Goal: Task Accomplishment & Management: Manage account settings

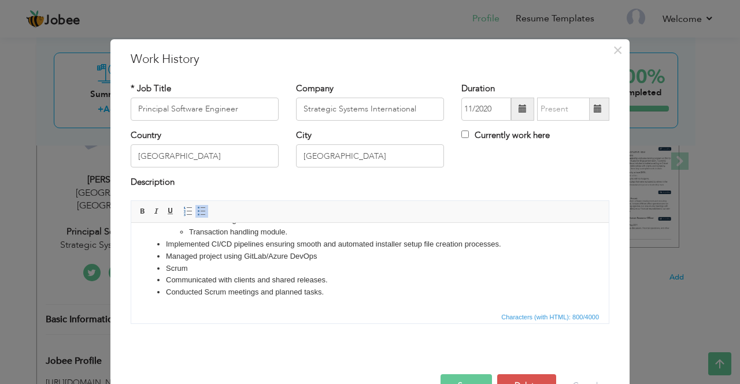
click at [484, 60] on h3 "Work History" at bounding box center [370, 59] width 478 height 17
click at [593, 109] on span at bounding box center [597, 109] width 8 height 8
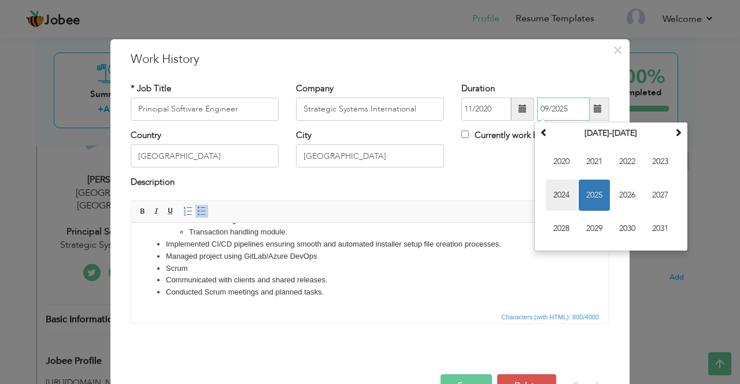
click at [556, 190] on span "2024" at bounding box center [560, 195] width 31 height 31
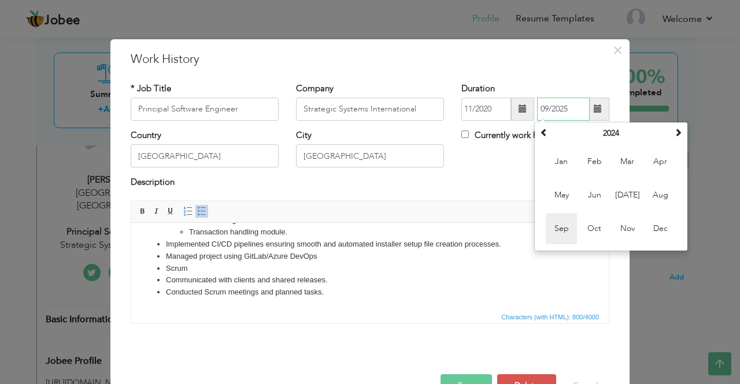
click at [558, 227] on span "Sep" at bounding box center [560, 228] width 31 height 31
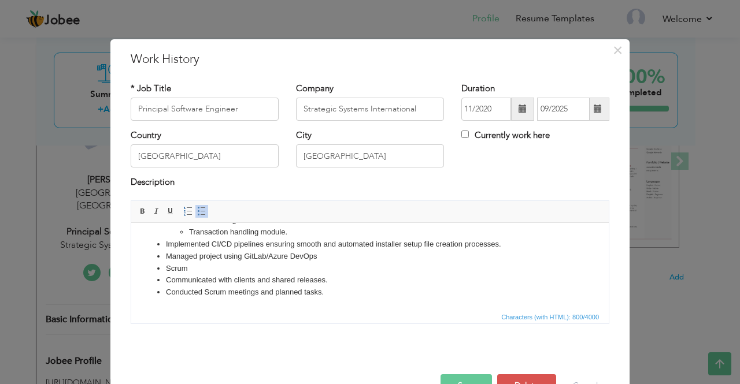
type input "09/2024"
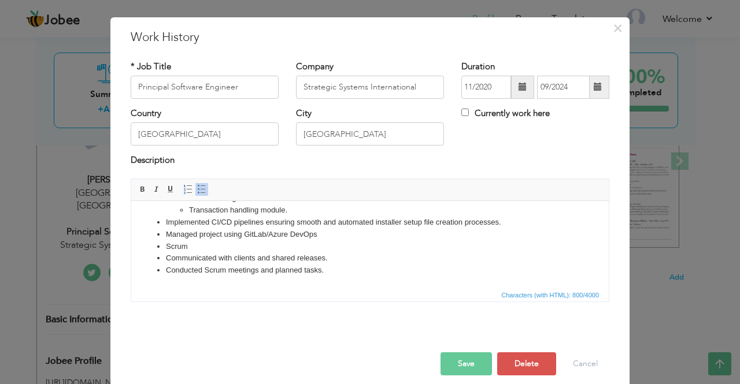
scroll to position [32, 0]
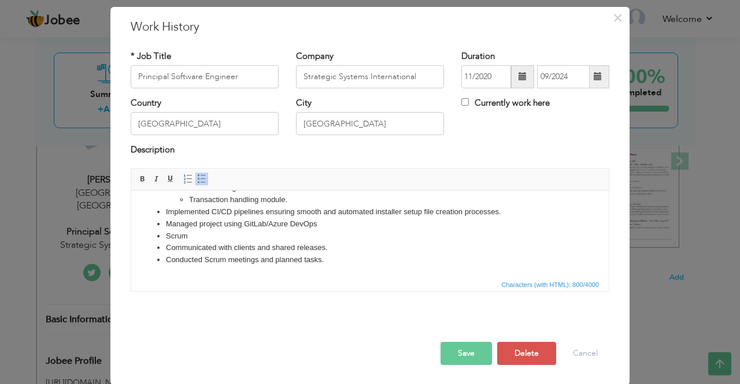
click at [463, 352] on button "Save" at bounding box center [465, 353] width 51 height 23
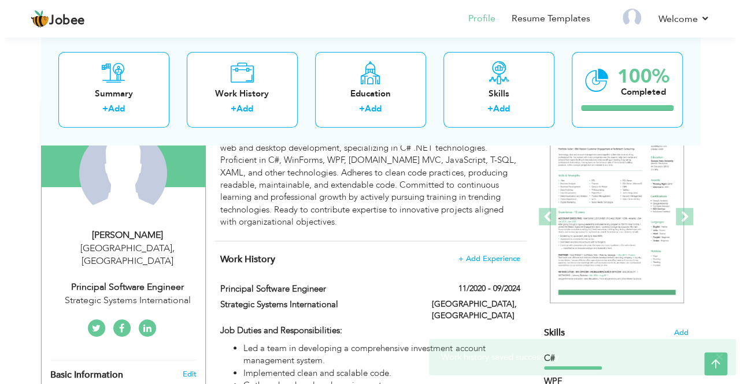
scroll to position [116, 0]
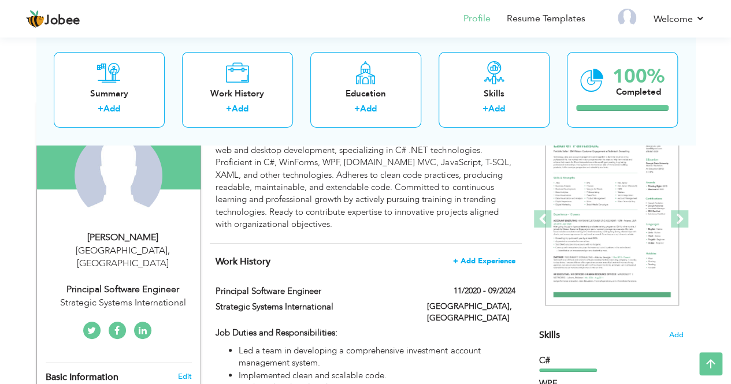
click at [470, 262] on span "+ Add Experience" at bounding box center [484, 261] width 62 height 8
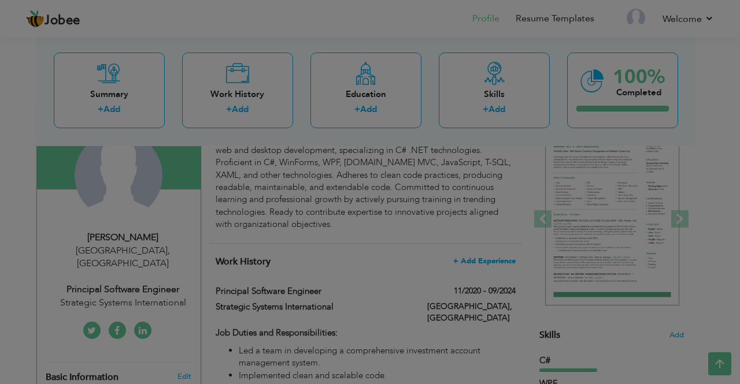
scroll to position [0, 0]
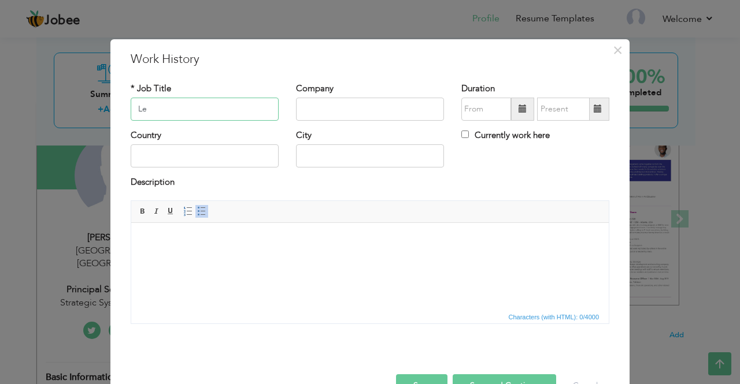
type input "L"
type input "Tech Lead/Manager"
click at [314, 114] on input "text" at bounding box center [370, 109] width 148 height 23
type input "[DOMAIN_NAME]"
click at [480, 95] on div "Duration" at bounding box center [535, 102] width 148 height 38
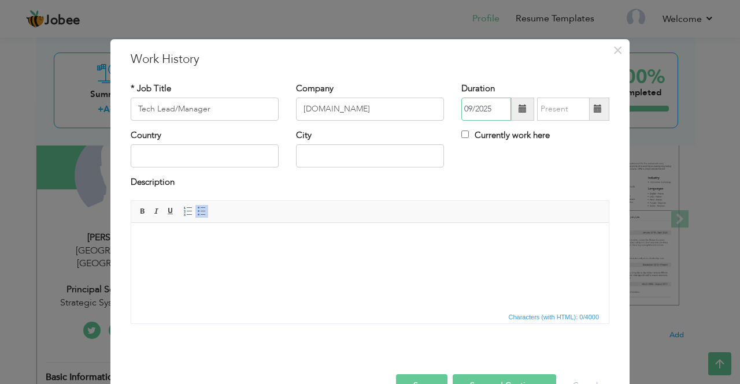
click at [473, 116] on input "09/2025" at bounding box center [486, 109] width 50 height 23
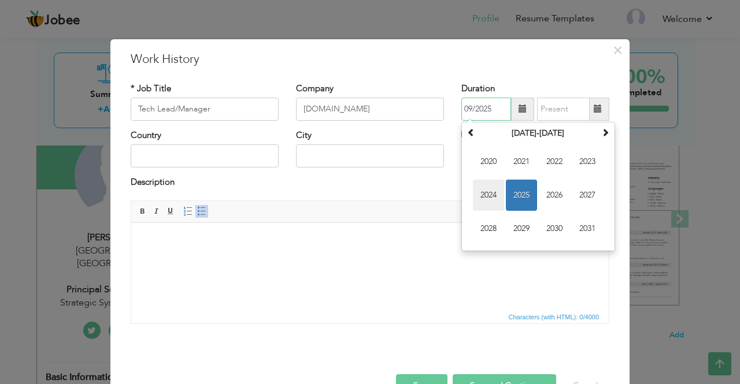
click at [490, 191] on span "2024" at bounding box center [488, 195] width 31 height 31
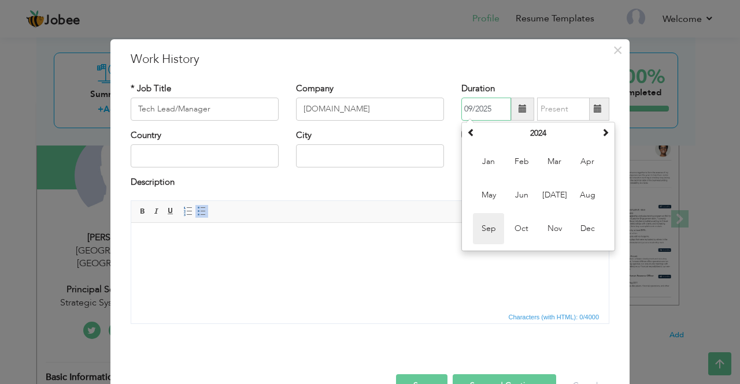
click at [488, 233] on span "Sep" at bounding box center [488, 228] width 31 height 31
type input "09/2024"
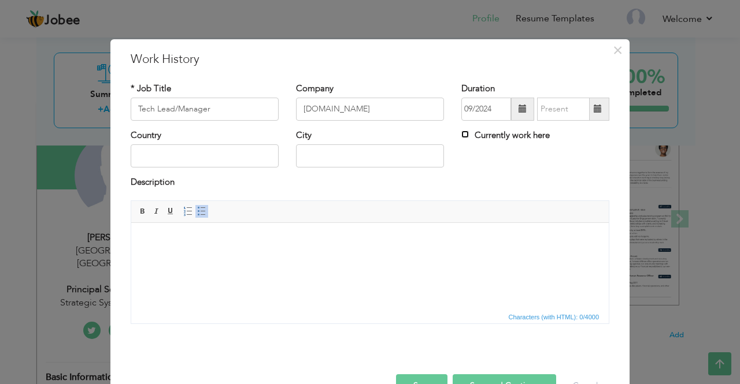
click at [461, 135] on input "Currently work here" at bounding box center [465, 135] width 8 height 8
checkbox input "true"
click at [147, 155] on input "text" at bounding box center [205, 155] width 148 height 23
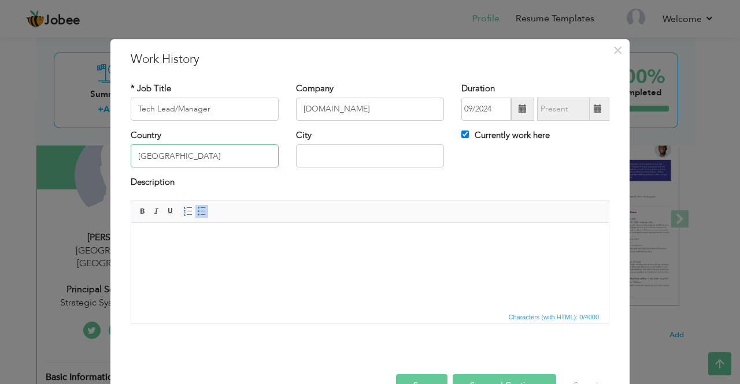
type input "[GEOGRAPHIC_DATA]"
click at [330, 152] on input "text" at bounding box center [370, 155] width 148 height 23
type input "[GEOGRAPHIC_DATA]"
click at [267, 250] on html at bounding box center [369, 239] width 477 height 35
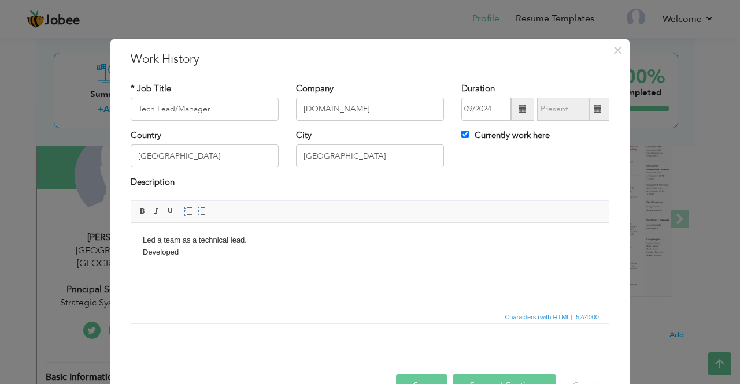
drag, startPoint x: 173, startPoint y: 250, endPoint x: 135, endPoint y: 250, distance: 37.6
click at [135, 250] on html "Led a team as a technical lead. Developed" at bounding box center [369, 245] width 477 height 47
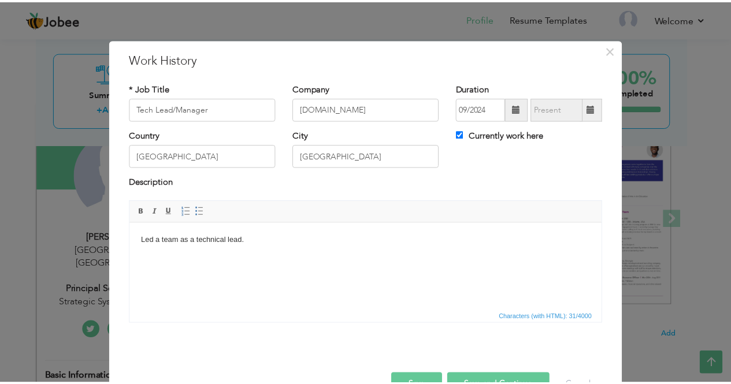
scroll to position [32, 0]
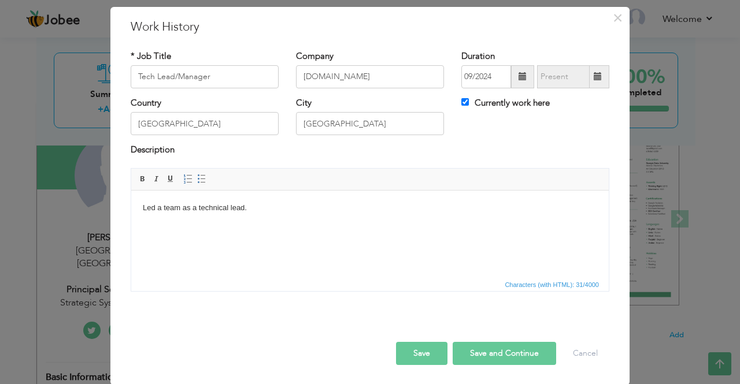
click at [418, 352] on button "Save" at bounding box center [421, 353] width 51 height 23
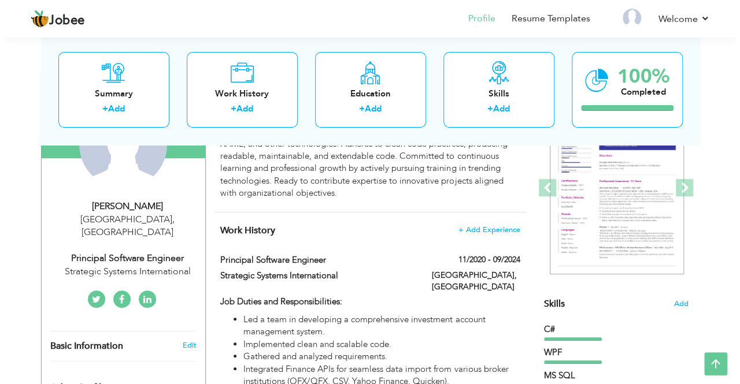
scroll to position [173, 0]
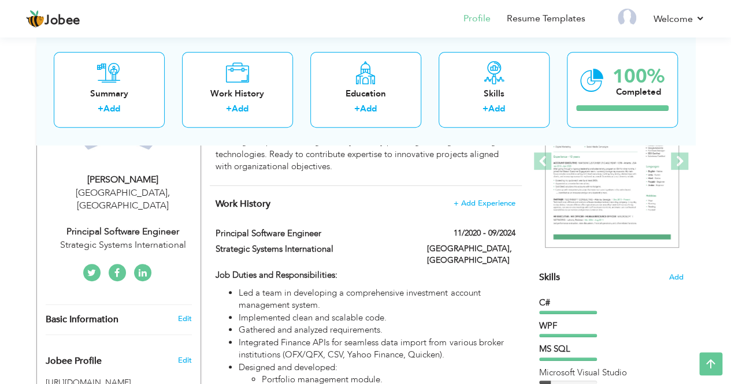
click at [87, 225] on div "Principal Software Engineer" at bounding box center [123, 231] width 155 height 13
type input "[DEMOGRAPHIC_DATA]"
type input "Waqas"
type input "03227485513"
select select "number:166"
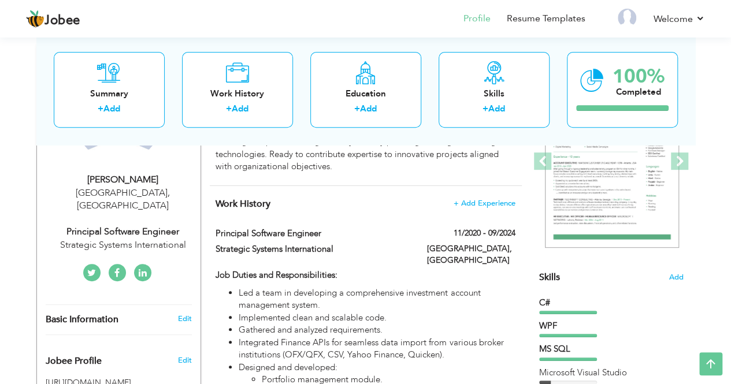
type input "[GEOGRAPHIC_DATA]"
select select "number:9"
type input "Strategic Systems International"
type input "Principal Software Engineer"
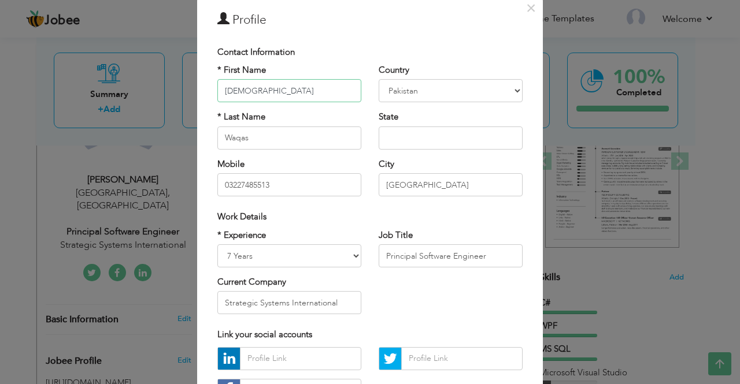
scroll to position [58, 0]
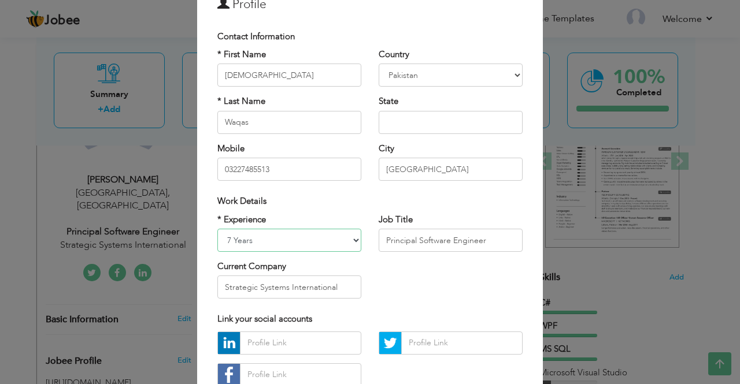
click at [248, 234] on select "Entry Level Less than 1 Year 1 Year 2 Years 3 Years 4 Years 5 Years 6 Years 7 Y…" at bounding box center [289, 240] width 144 height 23
select select "number:11"
click at [217, 229] on select "Entry Level Less than 1 Year 1 Year 2 Years 3 Years 4 Years 5 Years 6 Years 7 Y…" at bounding box center [289, 240] width 144 height 23
drag, startPoint x: 379, startPoint y: 239, endPoint x: 511, endPoint y: 239, distance: 131.7
click at [511, 239] on input "Principal Software Engineer" at bounding box center [450, 240] width 144 height 23
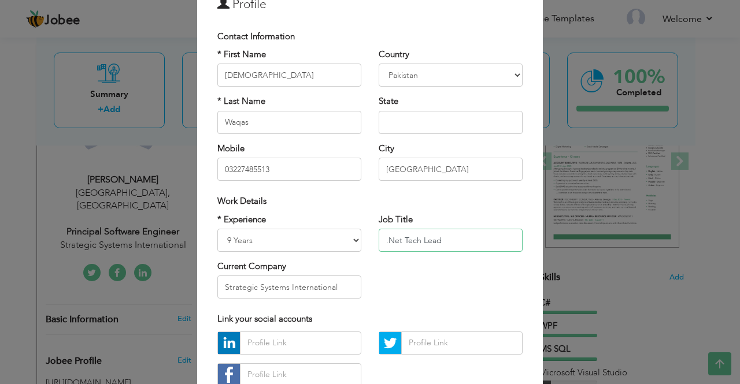
type input ".Net Tech Lead"
drag, startPoint x: 324, startPoint y: 288, endPoint x: 213, endPoint y: 287, distance: 110.9
click at [217, 287] on input "Strategic Systems International" at bounding box center [289, 287] width 144 height 23
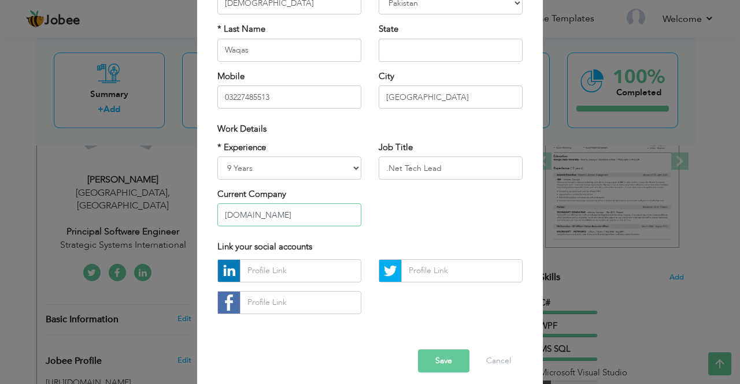
scroll to position [138, 0]
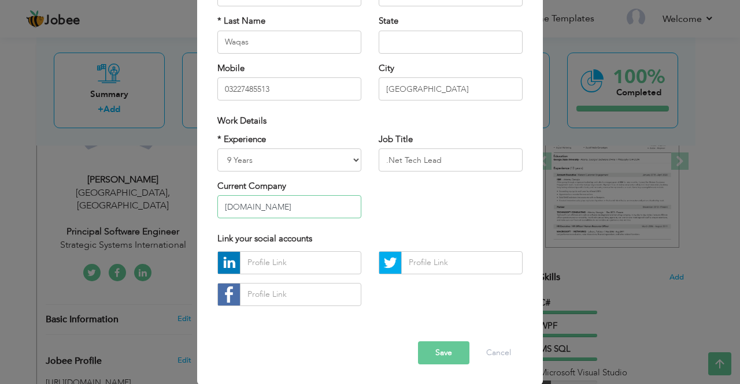
type input "[DOMAIN_NAME]"
click at [429, 352] on button "Save" at bounding box center [443, 352] width 51 height 23
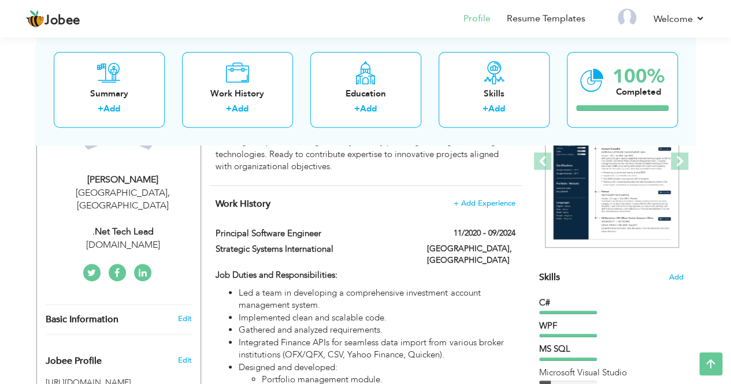
click at [120, 225] on div ".Net Tech Lead" at bounding box center [123, 231] width 155 height 13
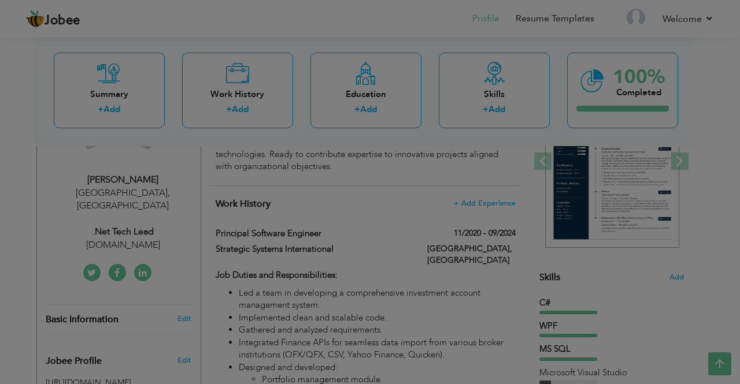
scroll to position [0, 0]
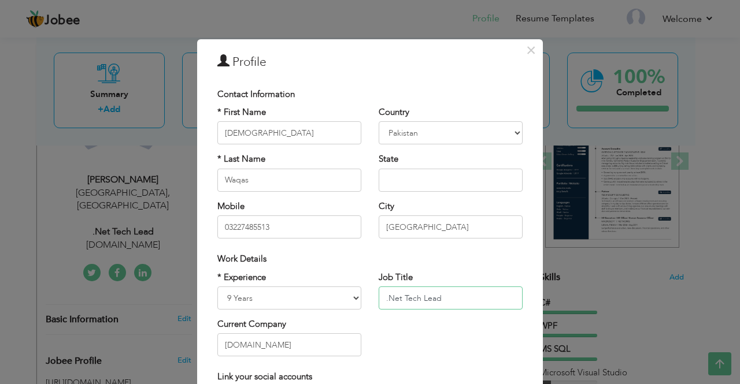
click at [463, 293] on input ".Net Tech Lead" at bounding box center [450, 298] width 144 height 23
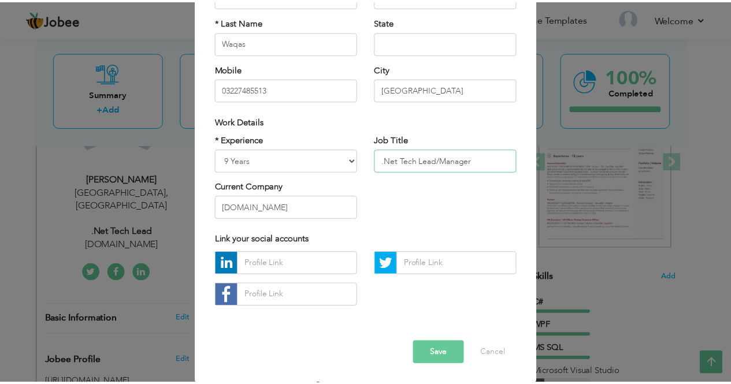
scroll to position [138, 0]
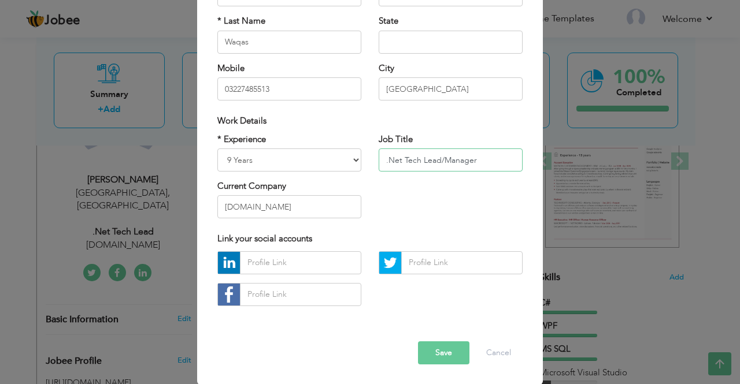
type input ".Net Tech Lead/Manager"
click at [430, 353] on button "Save" at bounding box center [443, 352] width 51 height 23
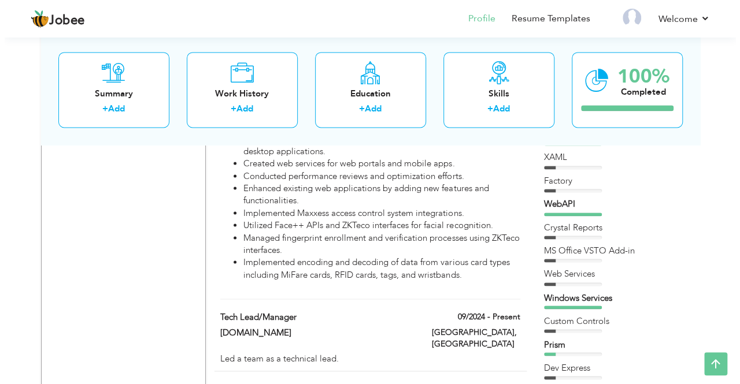
scroll to position [867, 0]
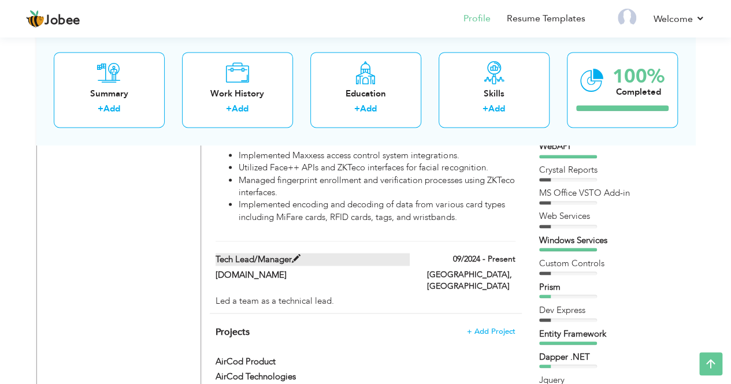
click at [296, 254] on span at bounding box center [296, 258] width 9 height 9
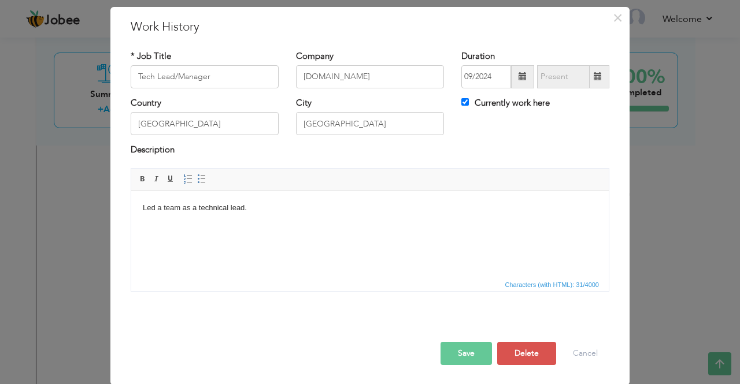
scroll to position [0, 0]
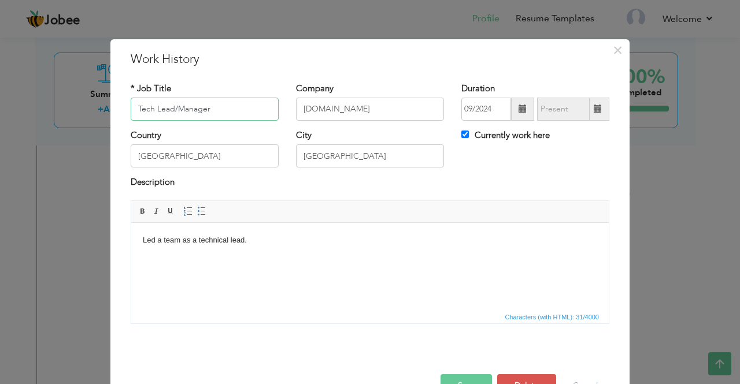
click at [134, 109] on input "Tech Lead/Manager" at bounding box center [205, 109] width 148 height 23
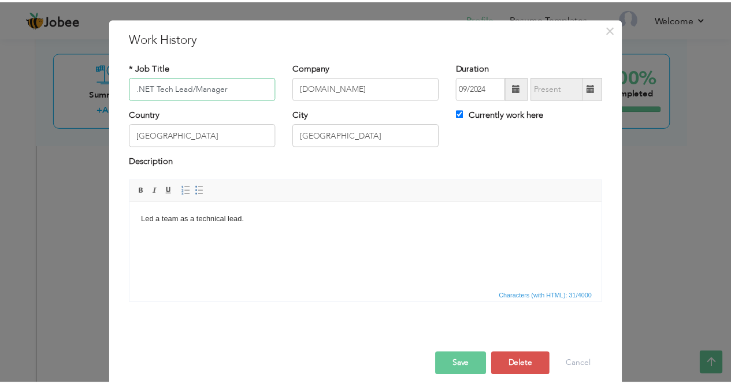
scroll to position [32, 0]
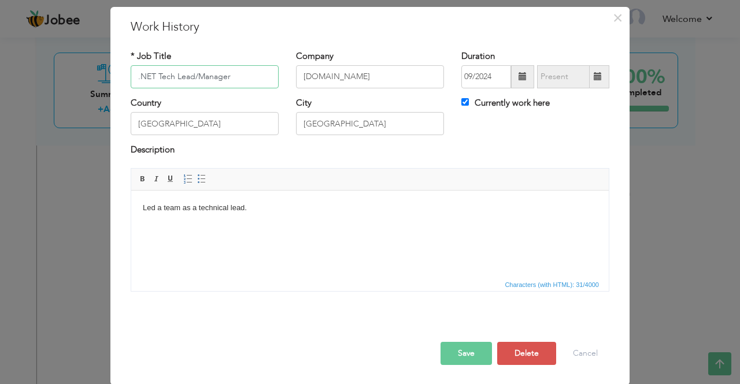
type input ".NET Tech Lead/Manager"
click at [458, 352] on button "Save" at bounding box center [465, 353] width 51 height 23
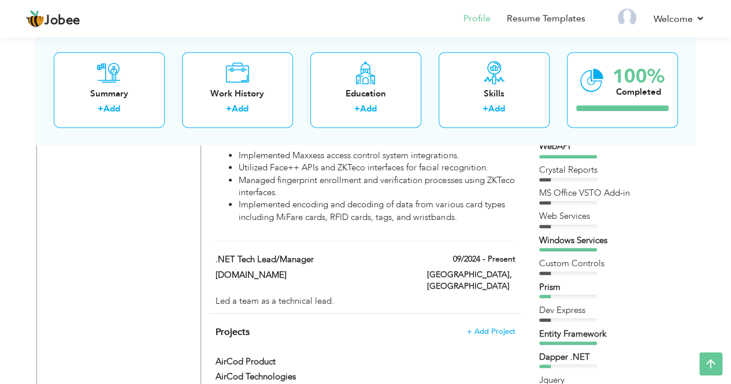
drag, startPoint x: 495, startPoint y: 209, endPoint x: 419, endPoint y: 221, distance: 76.8
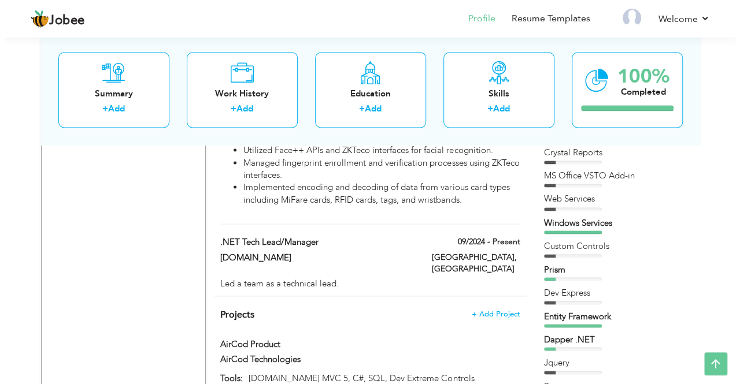
scroll to position [867, 0]
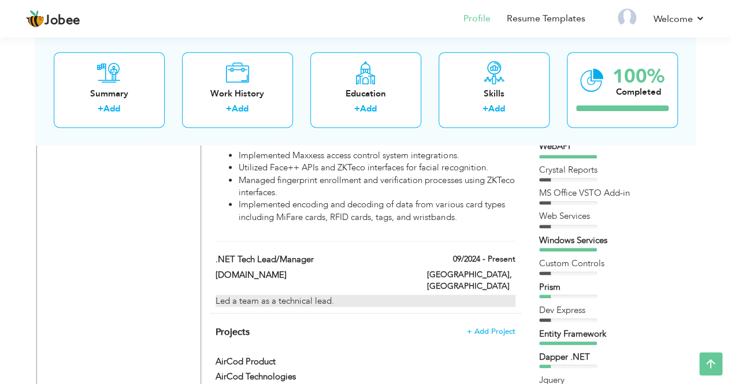
click at [404, 295] on div "Led a team as a technical lead." at bounding box center [365, 301] width 299 height 12
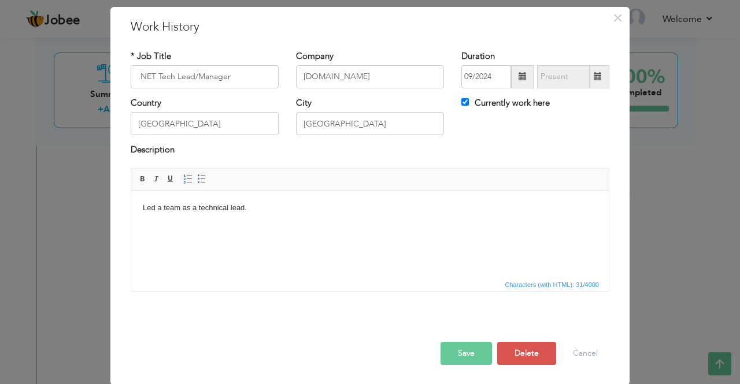
scroll to position [0, 0]
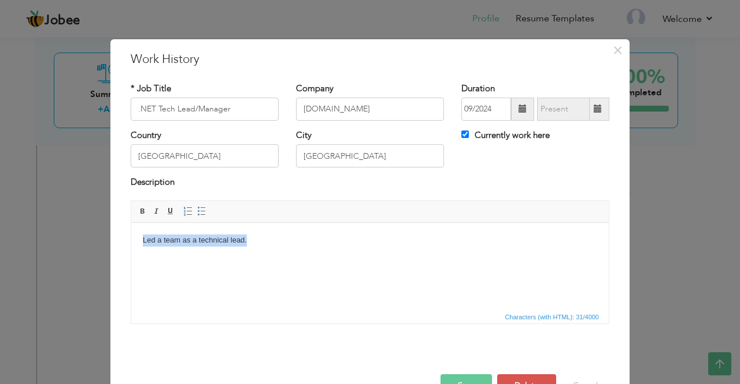
drag, startPoint x: 261, startPoint y: 241, endPoint x: 96, endPoint y: 242, distance: 164.7
click at [131, 242] on html "Led a team as a technical lead." at bounding box center [369, 239] width 477 height 35
click at [245, 239] on body "Developed a custom library for DevExpress controls to use it in WPF" at bounding box center [370, 240] width 454 height 12
drag, startPoint x: 336, startPoint y: 240, endPoint x: 528, endPoint y: 566, distance: 378.3
click at [336, 240] on body "Developed a custom library by using DevExpress controls to use it in WPF" at bounding box center [370, 240] width 454 height 12
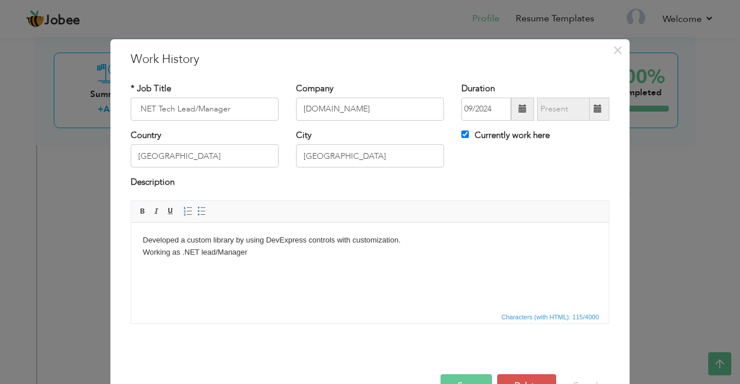
click at [180, 253] on body "Developed a custom library by using DevExpress controls with customization. Wor…" at bounding box center [370, 246] width 454 height 24
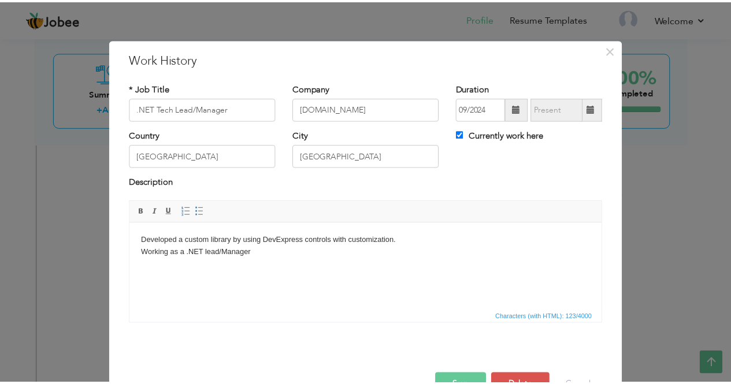
scroll to position [12, 0]
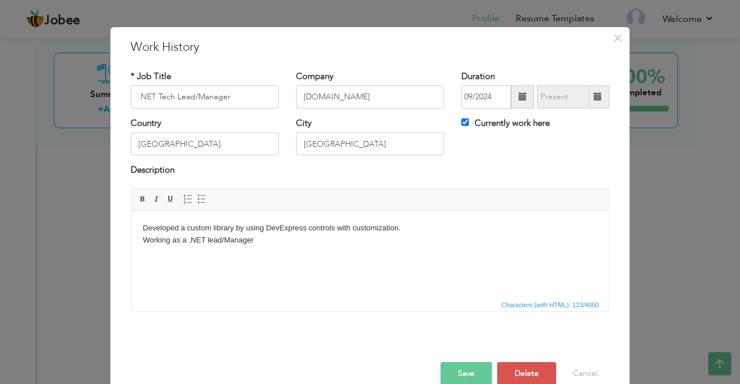
click at [262, 246] on body "Developed a custom library by using DevExpress controls with customization. Wor…" at bounding box center [370, 240] width 454 height 36
drag, startPoint x: 221, startPoint y: 258, endPoint x: 131, endPoint y: 253, distance: 90.3
click at [131, 253] on html "Developed a custom library by using DevExpress controls with customization. Wor…" at bounding box center [369, 245] width 477 height 71
click at [454, 376] on button "Save" at bounding box center [465, 373] width 51 height 23
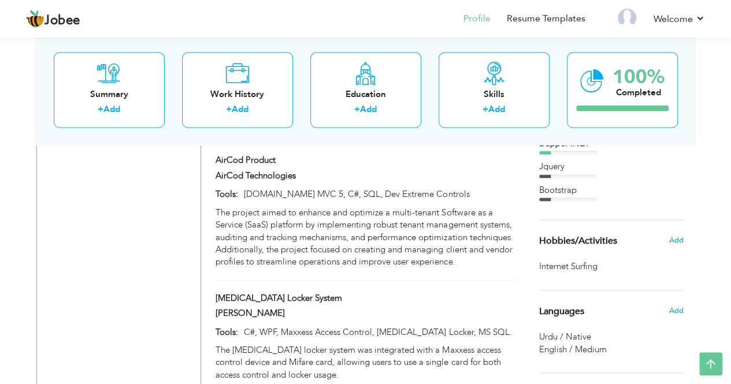
scroll to position [1098, 0]
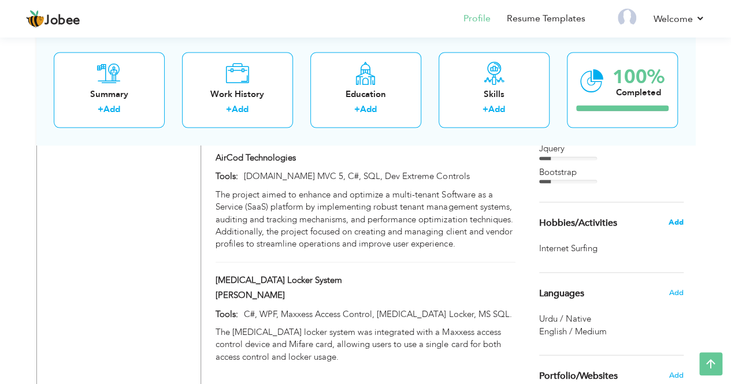
click at [675, 219] on span "Add" at bounding box center [675, 222] width 15 height 10
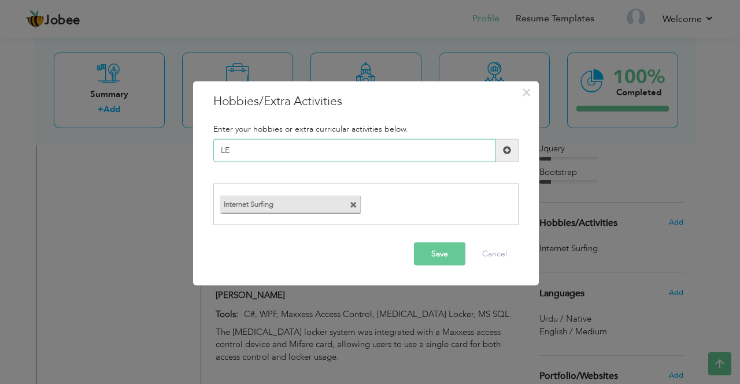
type input "L"
type input "Learing Tech Stacks"
click at [436, 256] on button "Save" at bounding box center [439, 254] width 51 height 23
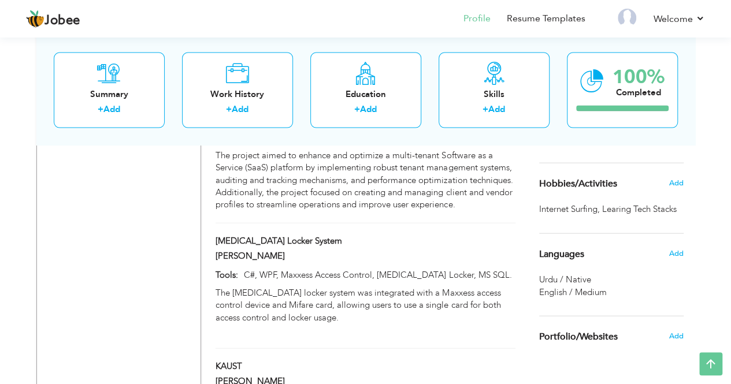
scroll to position [1156, 0]
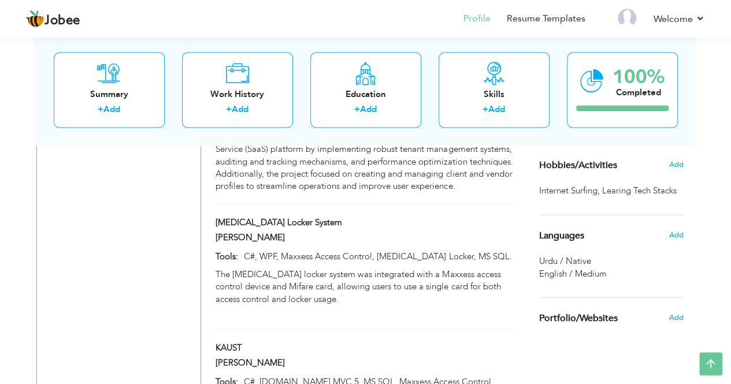
click at [573, 273] on span "English / Medium" at bounding box center [573, 274] width 68 height 12
click at [685, 231] on div "Add" at bounding box center [678, 235] width 27 height 22
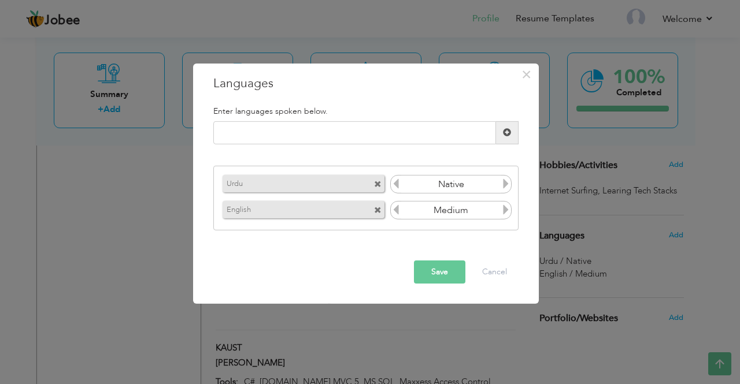
click at [681, 233] on div "× Languages Enter languages spoken below. Urdu Native English Medium" at bounding box center [370, 192] width 740 height 384
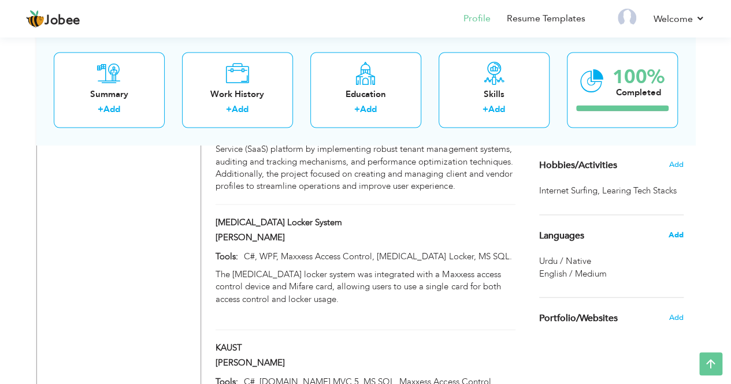
click at [680, 233] on span "Add" at bounding box center [675, 235] width 15 height 10
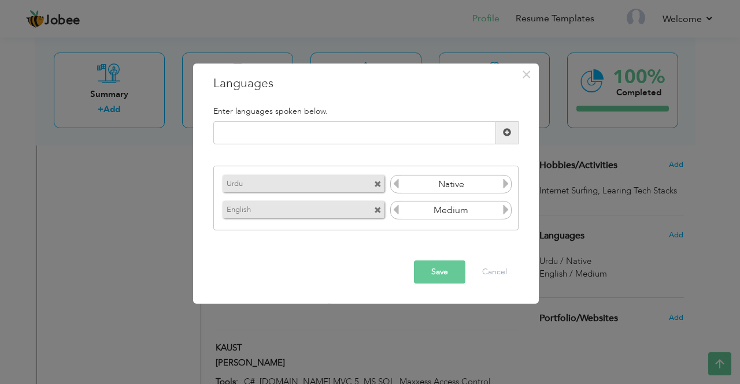
click at [470, 185] on input "Native" at bounding box center [451, 184] width 100 height 17
drag, startPoint x: 451, startPoint y: 186, endPoint x: 432, endPoint y: 184, distance: 18.6
click at [432, 184] on input "Native" at bounding box center [451, 184] width 100 height 17
click at [506, 187] on icon at bounding box center [505, 184] width 10 height 10
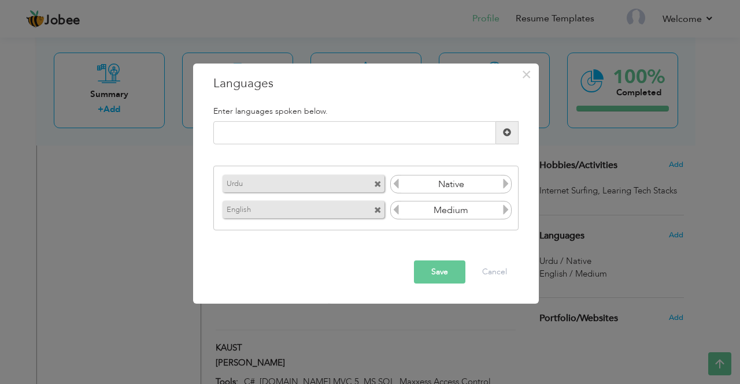
click at [506, 187] on icon at bounding box center [505, 184] width 10 height 10
click at [392, 184] on icon at bounding box center [396, 184] width 10 height 10
click at [504, 183] on icon at bounding box center [505, 184] width 10 height 10
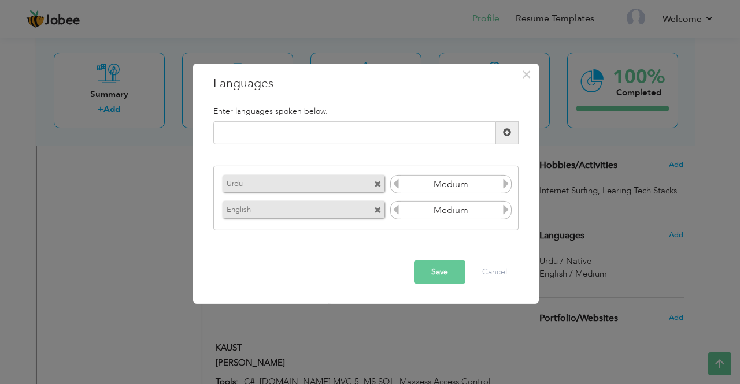
click at [504, 183] on icon at bounding box center [505, 184] width 10 height 10
click at [396, 208] on icon at bounding box center [396, 210] width 10 height 10
click at [509, 211] on icon at bounding box center [505, 210] width 10 height 10
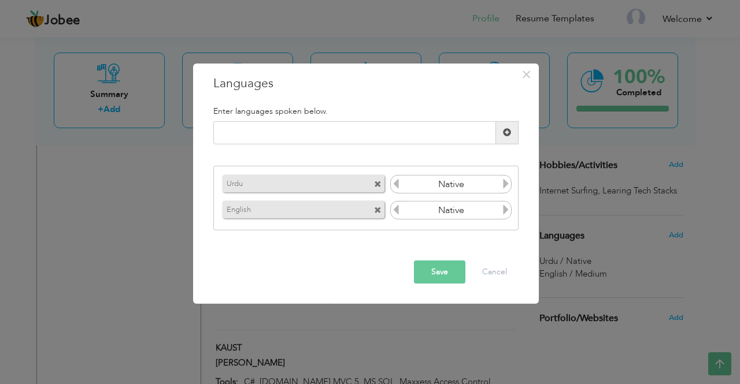
click at [509, 211] on icon at bounding box center [505, 210] width 10 height 10
click at [395, 211] on icon at bounding box center [396, 210] width 10 height 10
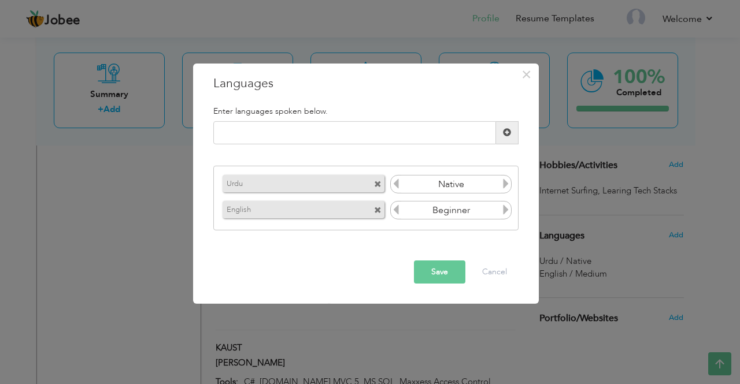
click at [395, 211] on icon at bounding box center [396, 210] width 10 height 10
click at [507, 210] on icon at bounding box center [505, 210] width 10 height 10
click at [438, 271] on button "Save" at bounding box center [439, 272] width 51 height 23
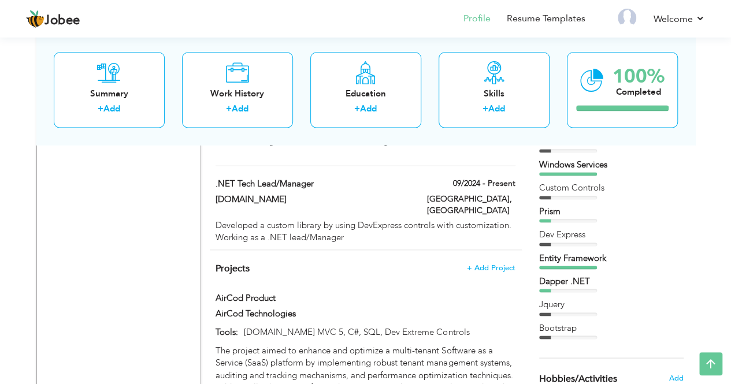
scroll to position [924, 0]
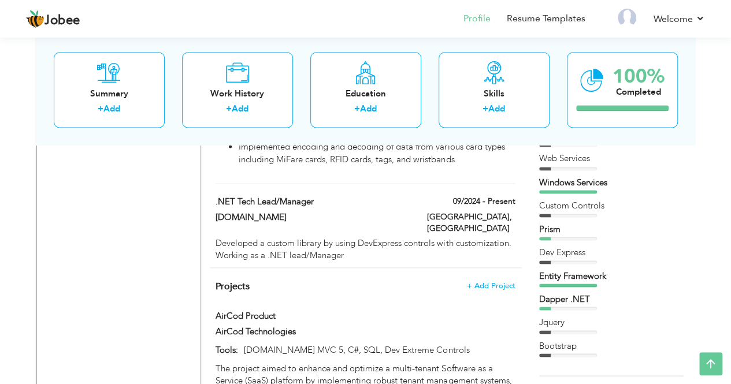
click at [558, 252] on div "Dev Express" at bounding box center [611, 252] width 144 height 12
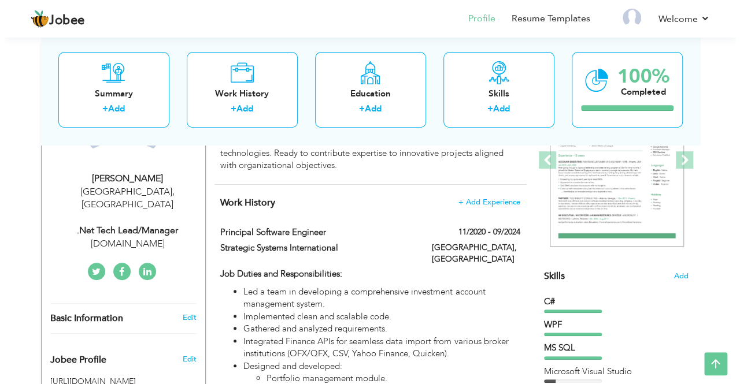
scroll to position [173, 0]
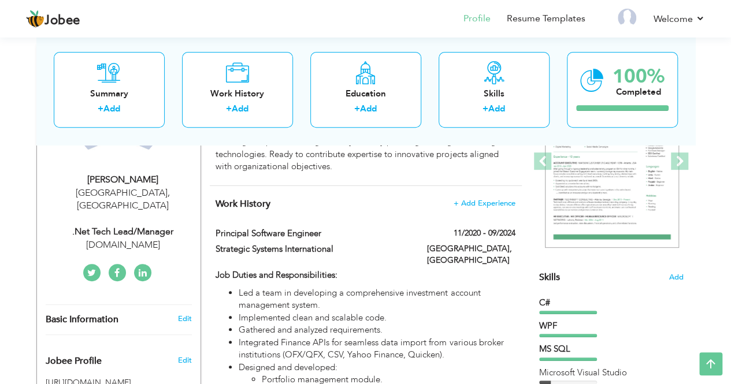
click at [544, 274] on span "Skills" at bounding box center [549, 277] width 21 height 13
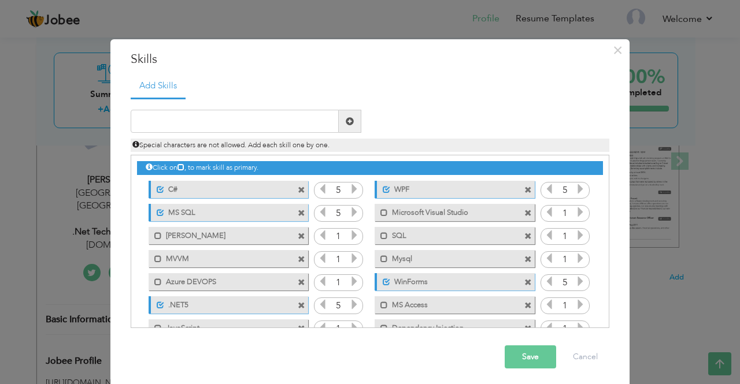
click at [350, 190] on icon at bounding box center [354, 189] width 10 height 10
click at [317, 214] on icon at bounding box center [322, 212] width 10 height 10
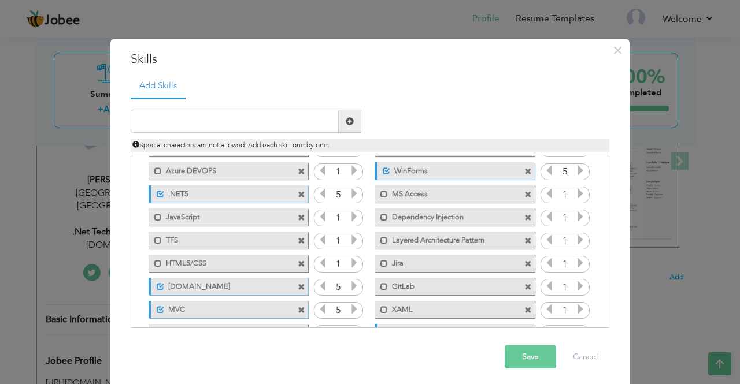
scroll to position [280, 0]
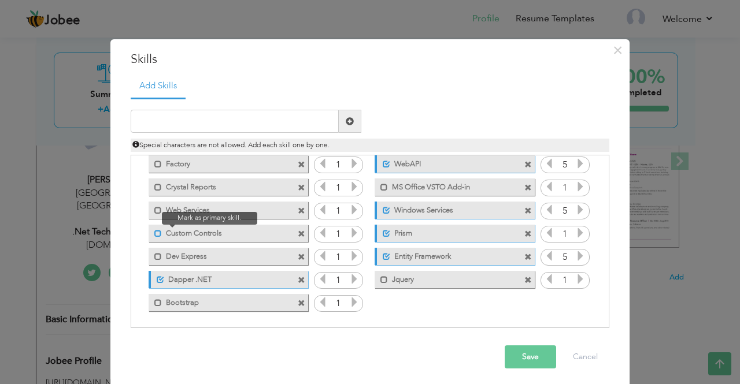
click at [154, 234] on span at bounding box center [158, 234] width 8 height 8
click at [351, 235] on icon at bounding box center [354, 233] width 10 height 10
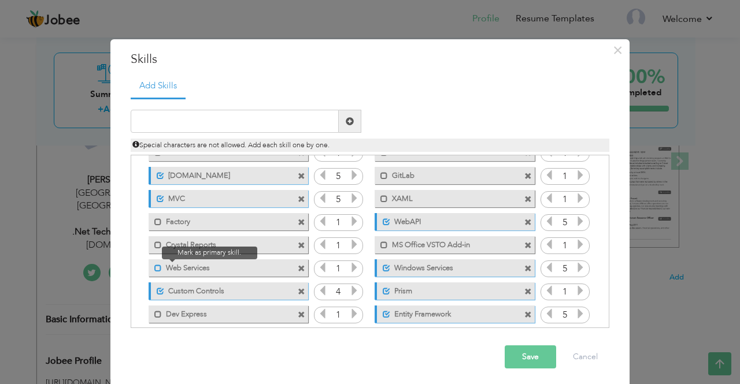
click at [154, 268] on span at bounding box center [158, 269] width 8 height 8
click at [349, 266] on icon at bounding box center [354, 267] width 10 height 10
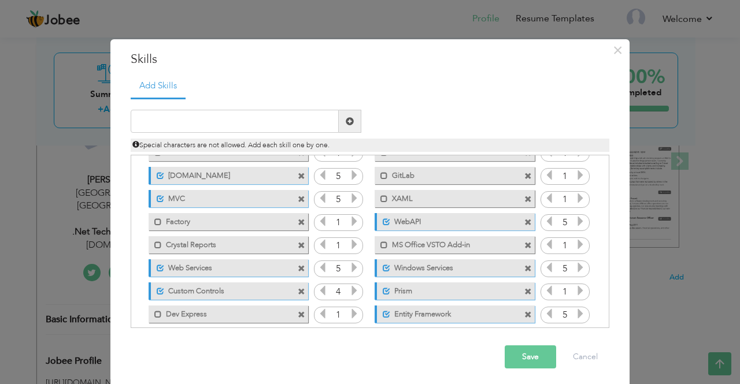
click at [319, 267] on icon at bounding box center [322, 267] width 10 height 10
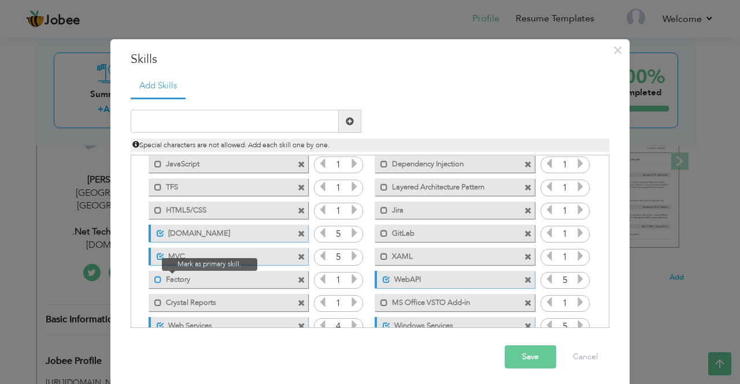
click at [154, 278] on span at bounding box center [158, 280] width 8 height 8
click at [157, 278] on span at bounding box center [161, 280] width 8 height 8
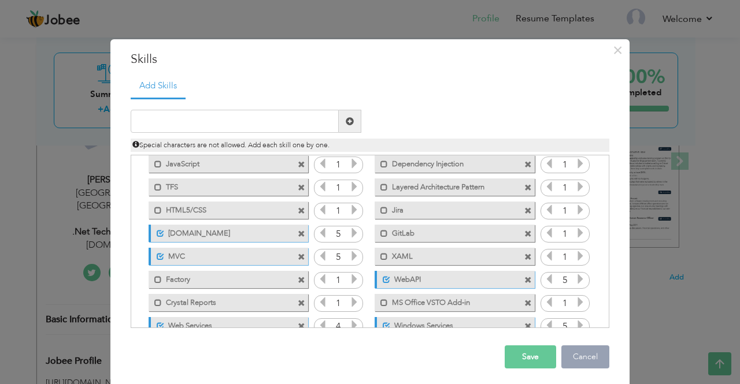
click at [592, 354] on button "Cancel" at bounding box center [585, 357] width 48 height 23
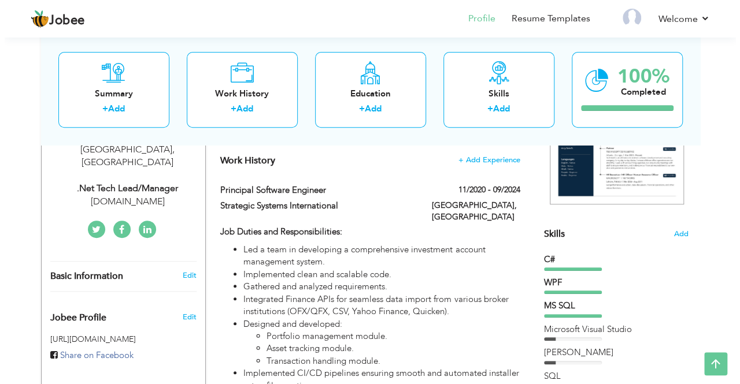
scroll to position [289, 0]
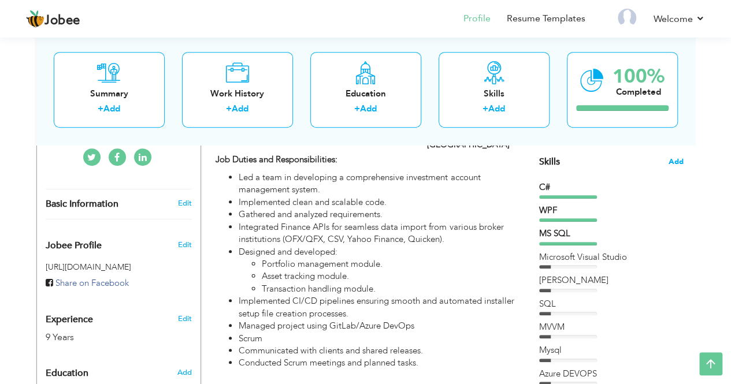
click at [680, 161] on span "Add" at bounding box center [676, 162] width 15 height 11
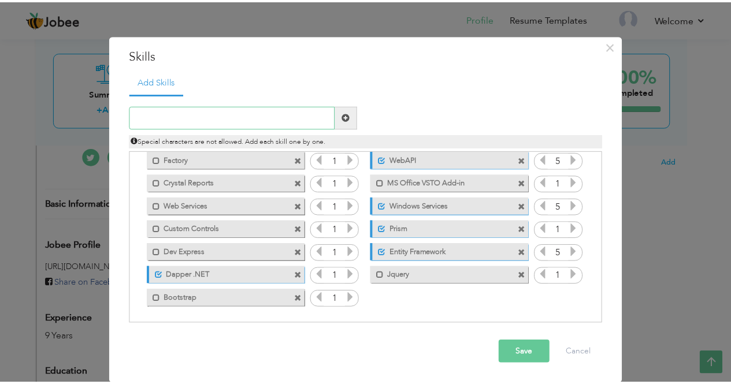
scroll to position [0, 0]
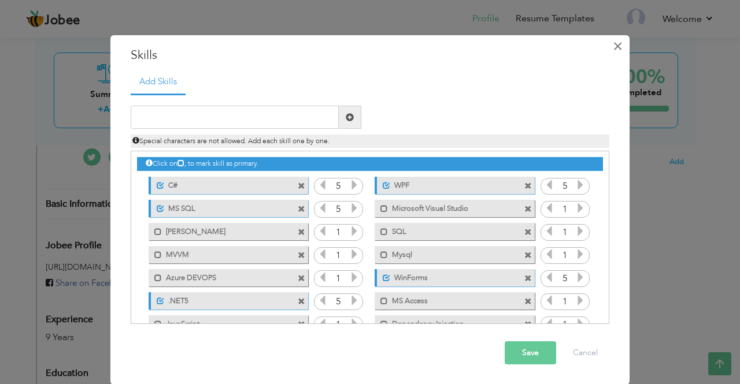
click at [616, 43] on span "×" at bounding box center [617, 46] width 10 height 21
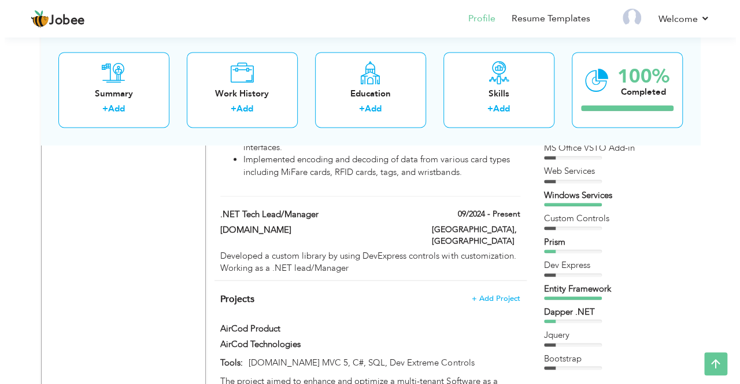
scroll to position [893, 0]
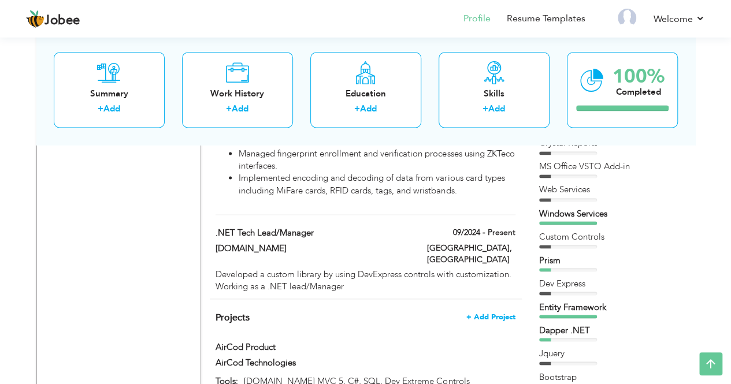
click at [490, 313] on span "+ Add Project" at bounding box center [490, 317] width 49 height 8
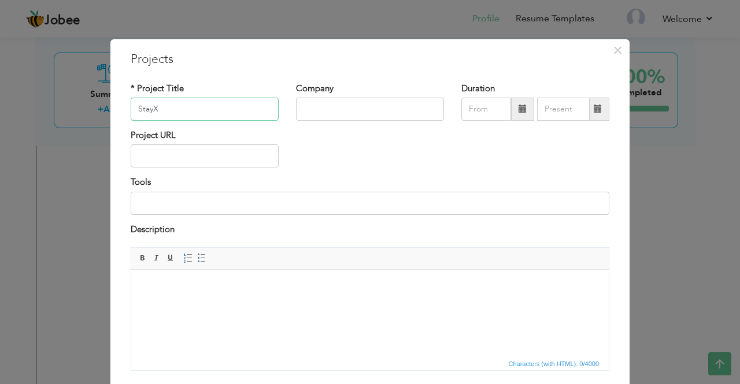
type input "StayX"
click at [314, 109] on input "text" at bounding box center [370, 109] width 148 height 23
type input "[DOMAIN_NAME]"
click at [480, 108] on input "09/2025" at bounding box center [486, 109] width 50 height 23
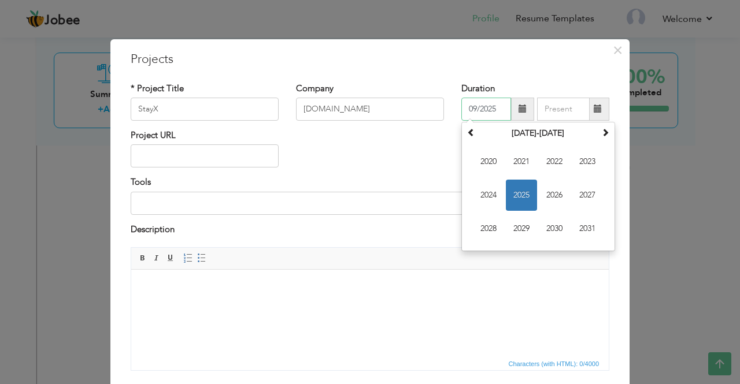
click at [518, 189] on span "2025" at bounding box center [521, 195] width 31 height 31
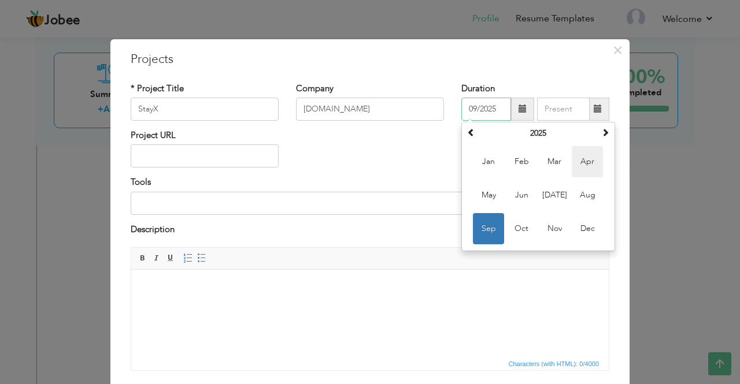
click at [581, 161] on span "Apr" at bounding box center [586, 161] width 31 height 31
type input "04/2025"
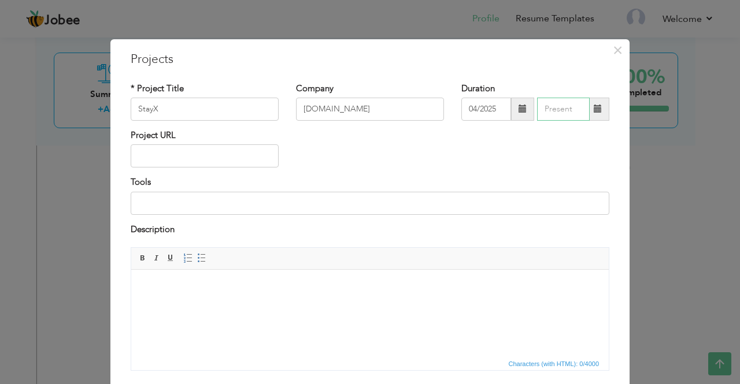
type input "09/2025"
click at [549, 114] on input "09/2025" at bounding box center [563, 109] width 53 height 23
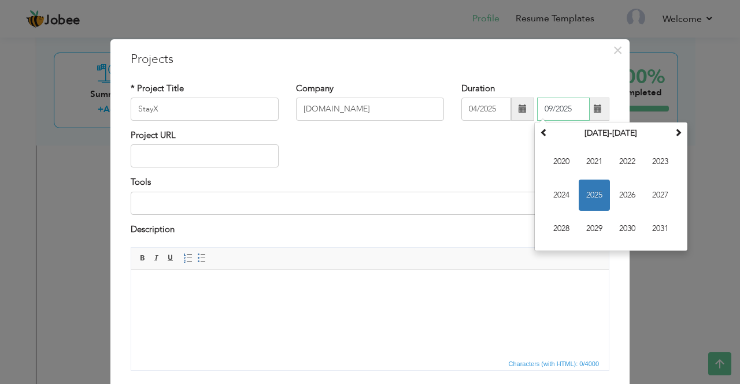
click at [589, 189] on span "2025" at bounding box center [593, 195] width 31 height 31
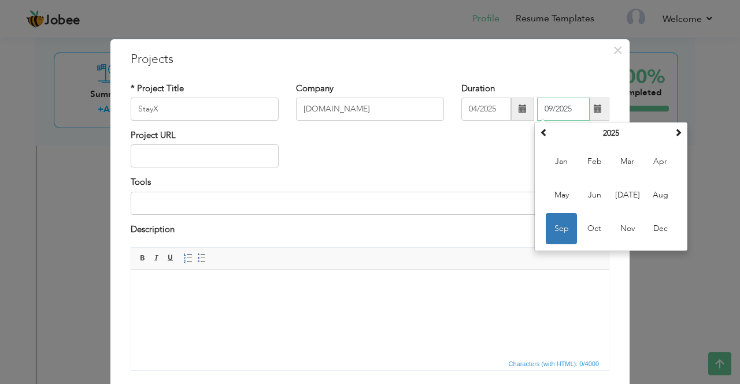
click at [558, 229] on span "Sep" at bounding box center [560, 228] width 31 height 31
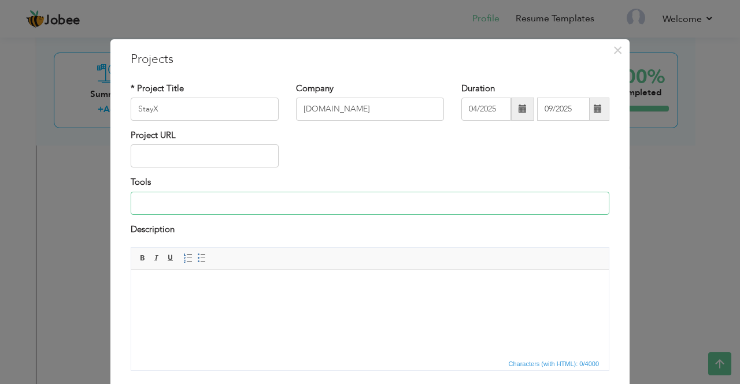
click at [170, 203] on input at bounding box center [370, 203] width 478 height 23
type input "A"
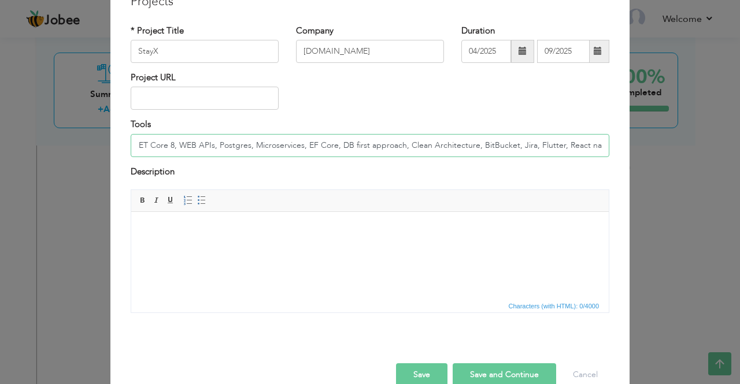
scroll to position [79, 0]
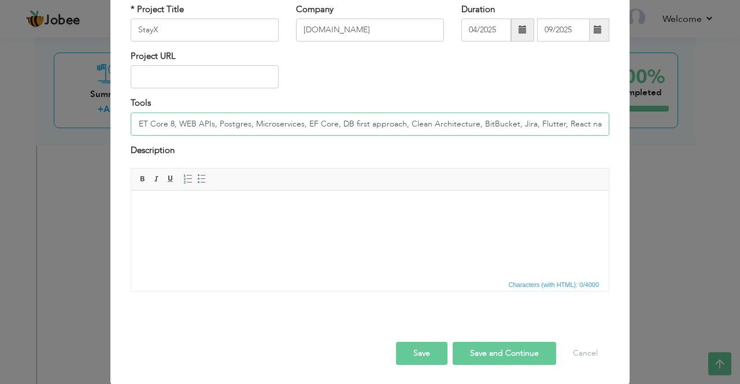
type input ".NET Core 8, WEB APIs, Postgres, Microservices, EF Core, DB first approach, Cle…"
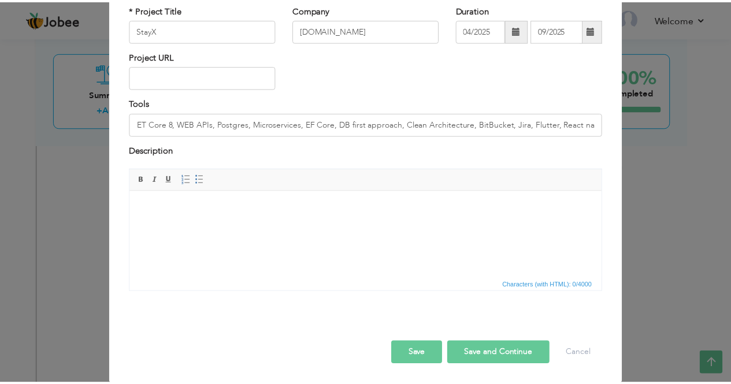
scroll to position [0, 0]
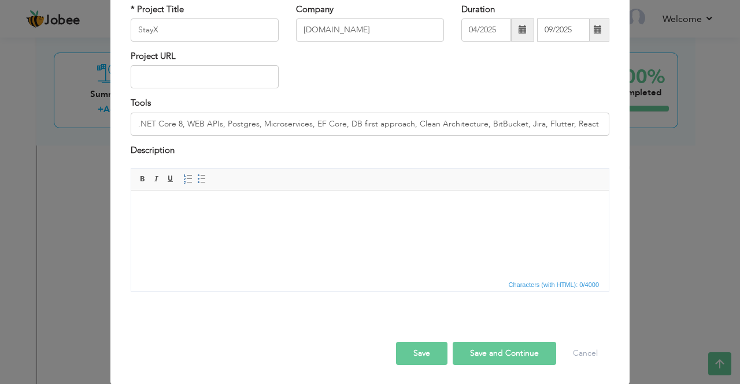
click at [413, 350] on button "Save" at bounding box center [421, 353] width 51 height 23
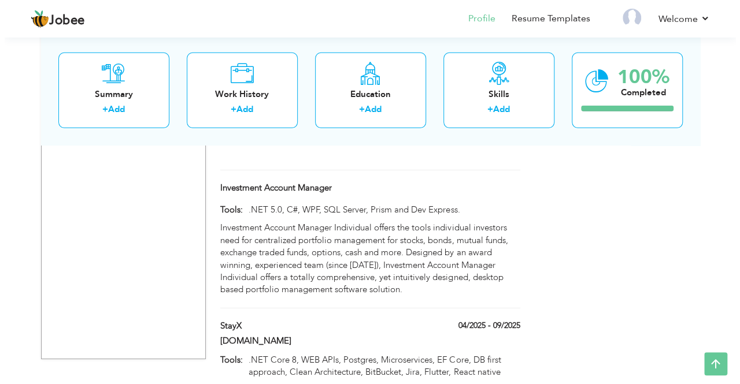
scroll to position [1733, 0]
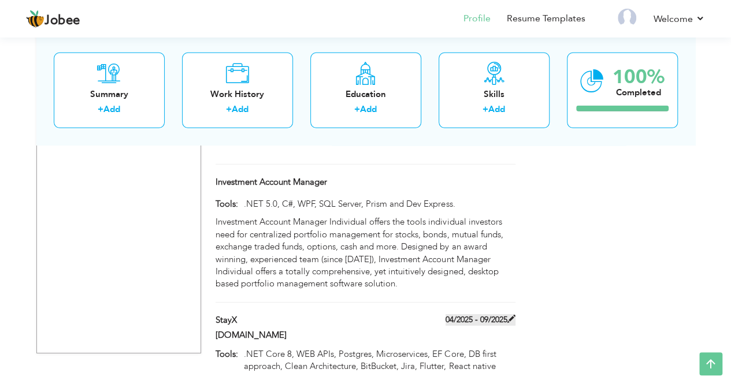
click at [512, 315] on span at bounding box center [511, 319] width 8 height 8
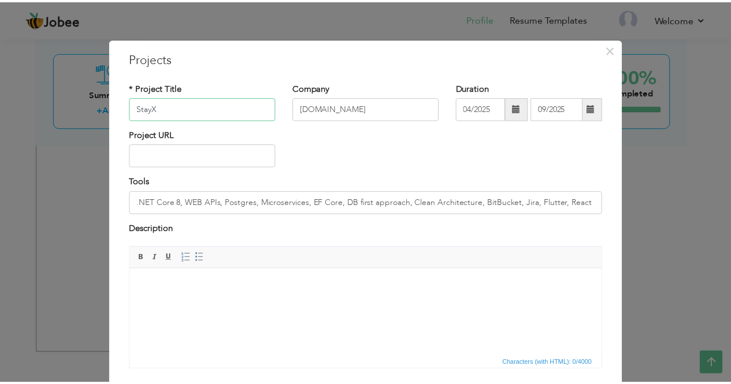
scroll to position [0, 0]
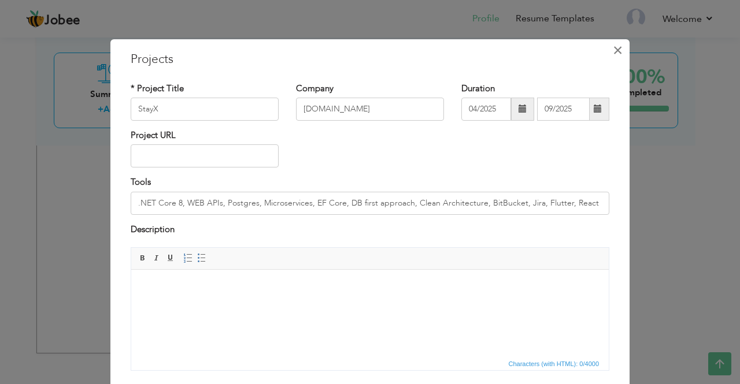
click at [608, 55] on button "×" at bounding box center [617, 50] width 18 height 18
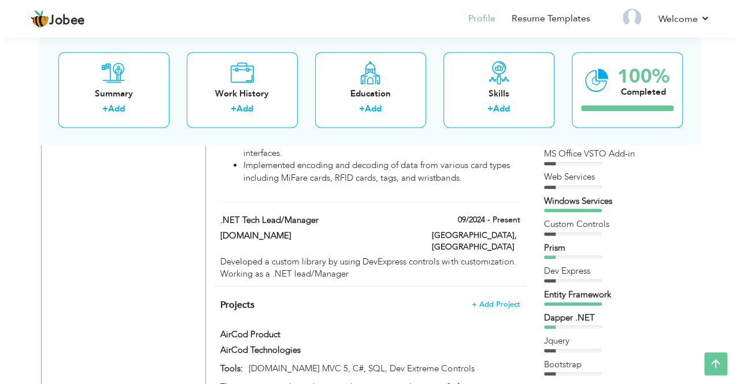
scroll to position [924, 0]
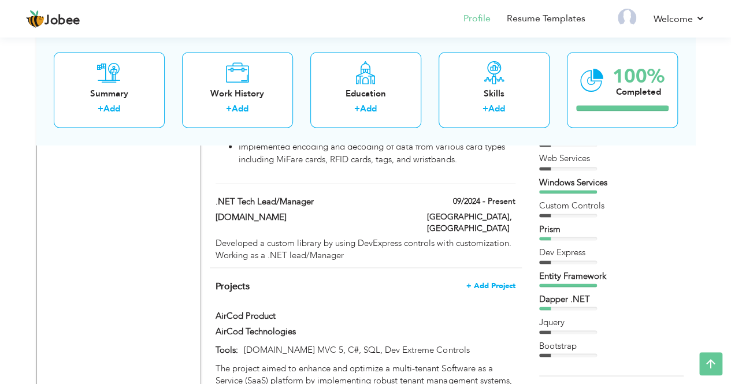
click at [487, 281] on span "+ Add Project" at bounding box center [490, 285] width 49 height 8
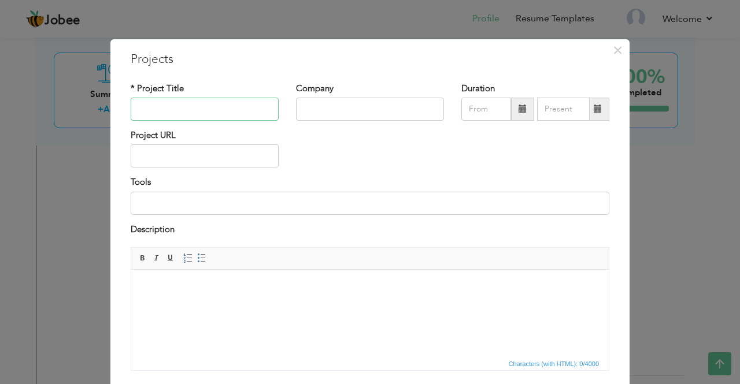
click at [204, 103] on input "text" at bounding box center [205, 109] width 148 height 23
type input "Thales"
type input "[DOMAIN_NAME]"
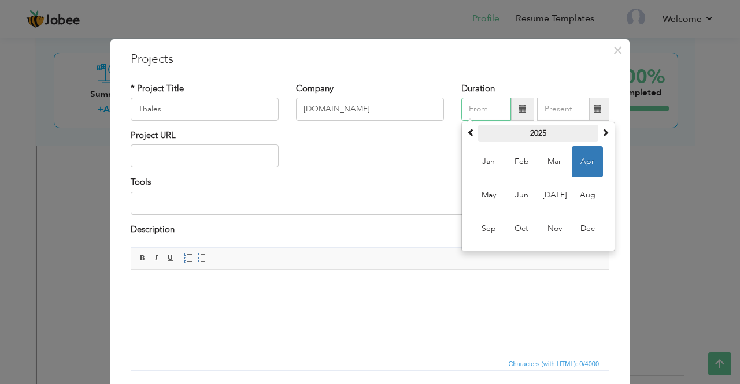
click at [538, 136] on th "2025" at bounding box center [538, 133] width 120 height 17
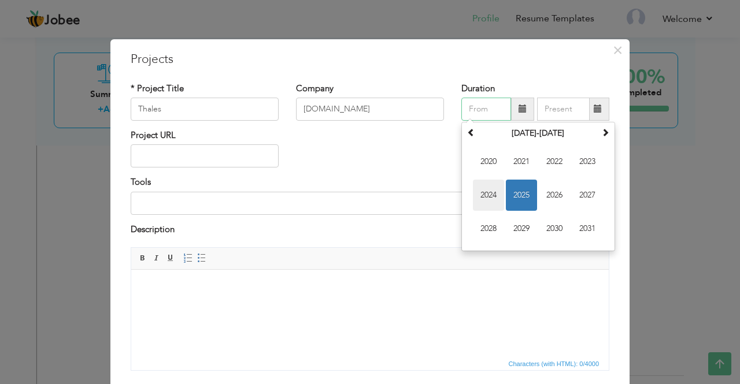
click at [485, 198] on span "2024" at bounding box center [488, 195] width 31 height 31
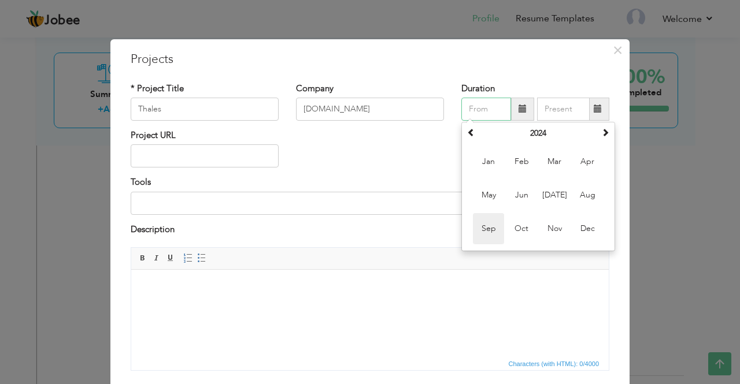
click at [484, 226] on span "Sep" at bounding box center [488, 228] width 31 height 31
type input "09/2024"
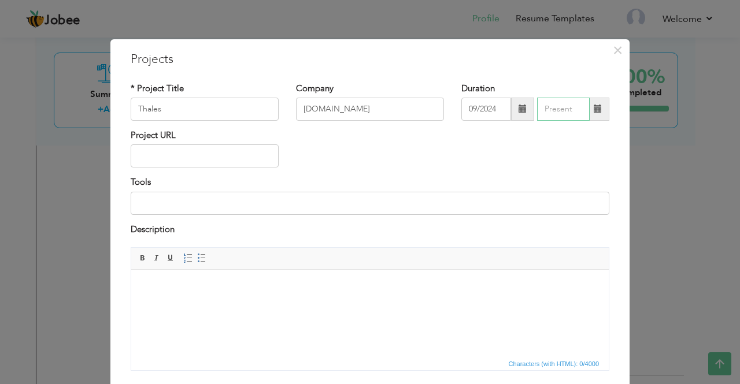
click at [554, 108] on input "text" at bounding box center [563, 109] width 53 height 23
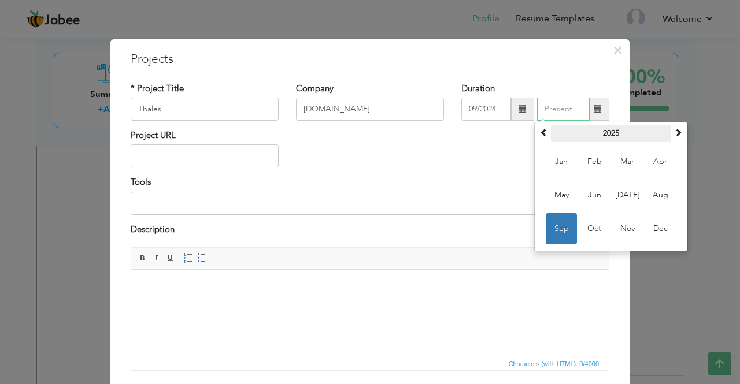
click at [604, 133] on th "2025" at bounding box center [611, 133] width 120 height 17
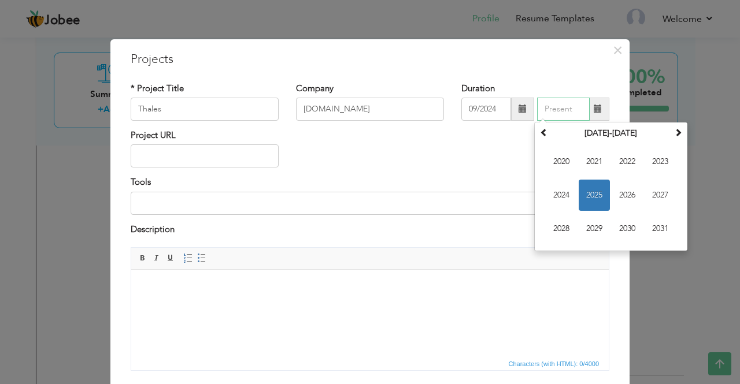
click at [591, 196] on span "2025" at bounding box center [593, 195] width 31 height 31
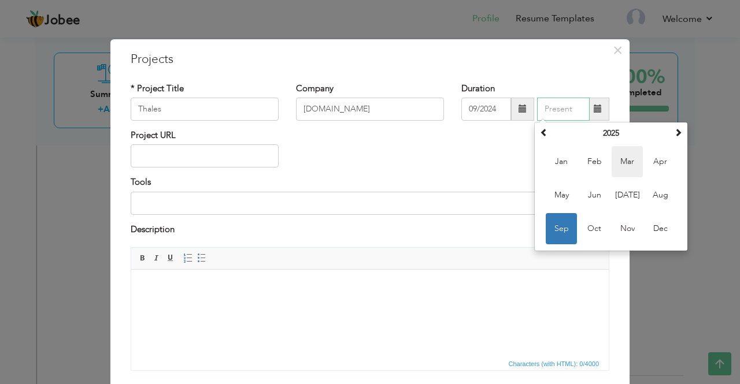
click at [621, 162] on span "Mar" at bounding box center [626, 161] width 31 height 31
type input "03/2025"
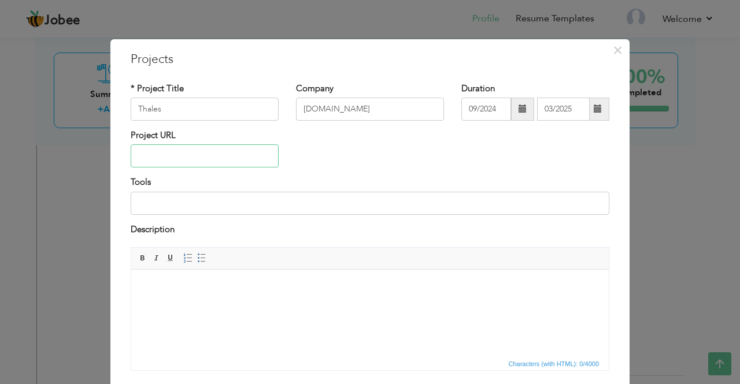
click at [172, 157] on input "text" at bounding box center [205, 155] width 148 height 23
click at [172, 206] on input at bounding box center [370, 203] width 478 height 23
click at [136, 202] on input "WPF, DevExpress, Custom Controls" at bounding box center [370, 203] width 478 height 23
click at [158, 203] on input ".NET 8, WPF, DevExpress, Custom Controls, MS SQ, DDS" at bounding box center [370, 203] width 478 height 23
click at [329, 206] on input ".NET 8, C#, WPF, DevExpress, Custom Controls, MS SQ, DDS" at bounding box center [370, 203] width 478 height 23
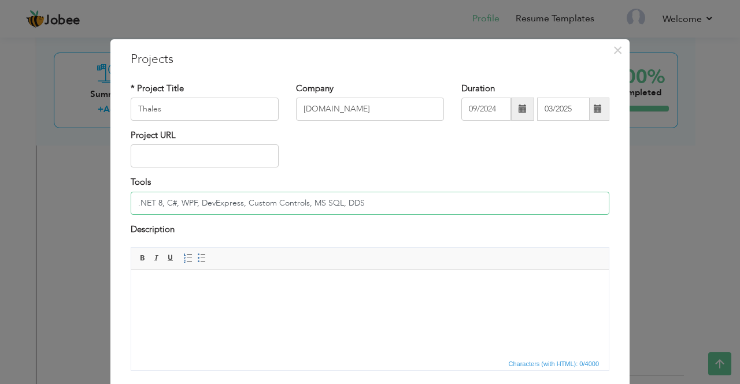
click at [370, 199] on input ".NET 8, C#, WPF, DevExpress, Custom Controls, MS SQL, DDS" at bounding box center [370, 203] width 478 height 23
type input ".NET 8, C#, WPF, DevExpress, Custom Controls, MS SQL, DDS"
click at [237, 300] on html at bounding box center [369, 287] width 477 height 35
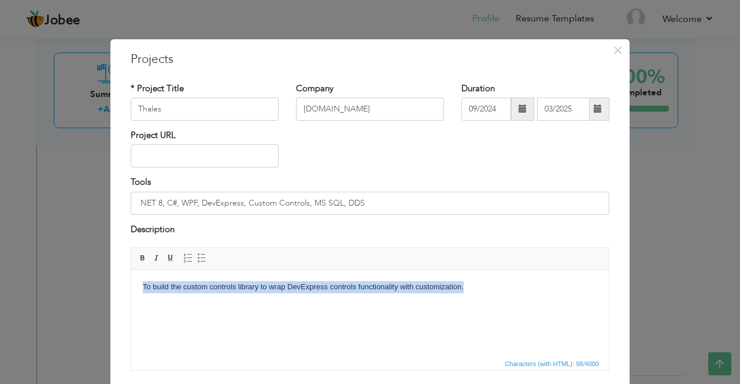
copy body "To build the custom controls library to wrap DevExpress controls functionality …"
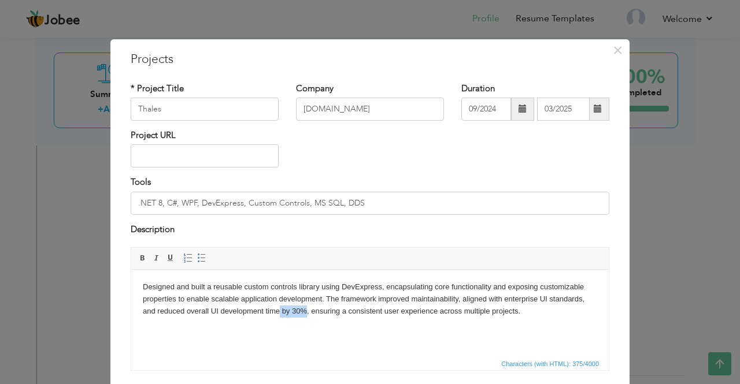
drag, startPoint x: 306, startPoint y: 310, endPoint x: 280, endPoint y: 311, distance: 26.0
click at [280, 311] on body "Designed and built a reusable custom controls library using DevExpress, encapsu…" at bounding box center [370, 299] width 454 height 36
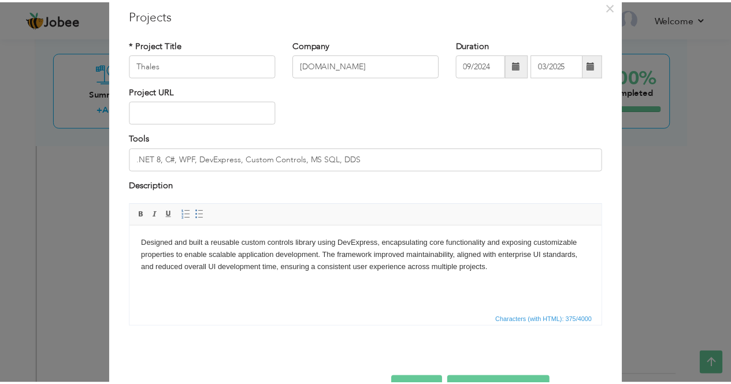
scroll to position [79, 0]
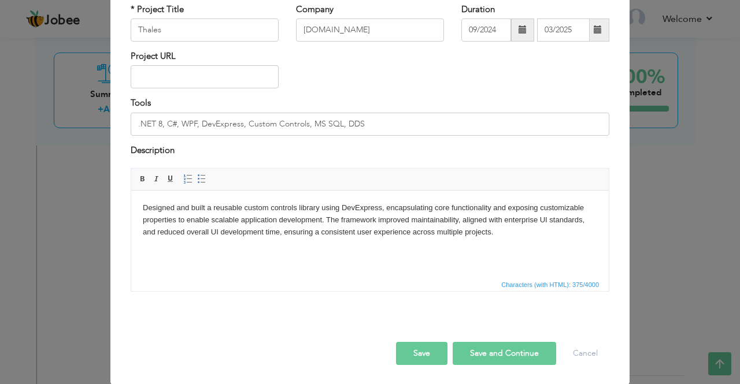
click at [413, 352] on button "Save" at bounding box center [421, 353] width 51 height 23
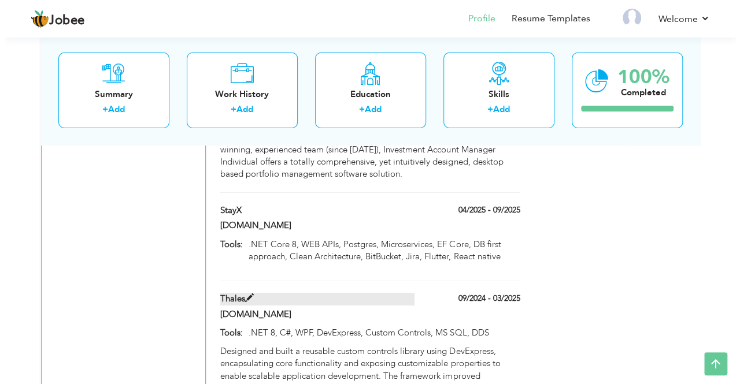
scroll to position [1826, 0]
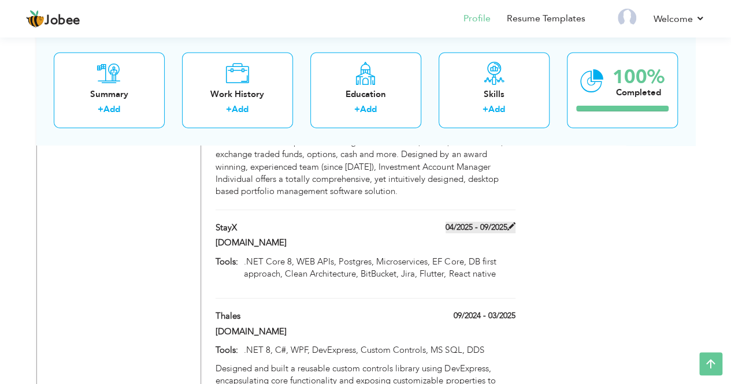
click at [512, 222] on span at bounding box center [511, 226] width 8 height 8
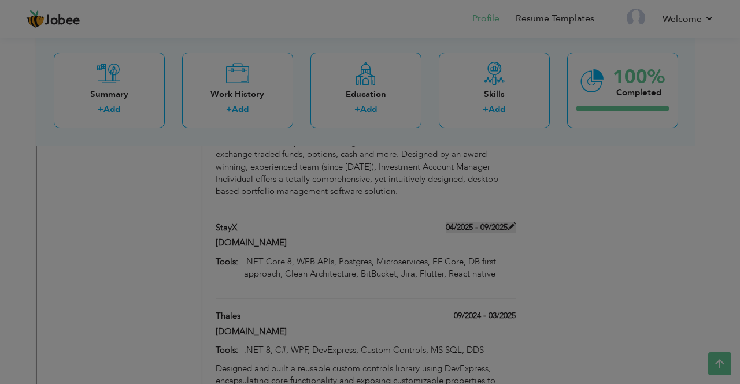
scroll to position [0, 0]
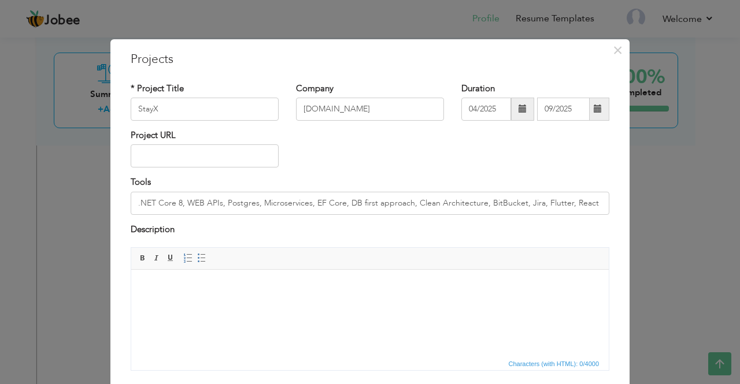
click at [236, 288] on body at bounding box center [370, 287] width 454 height 12
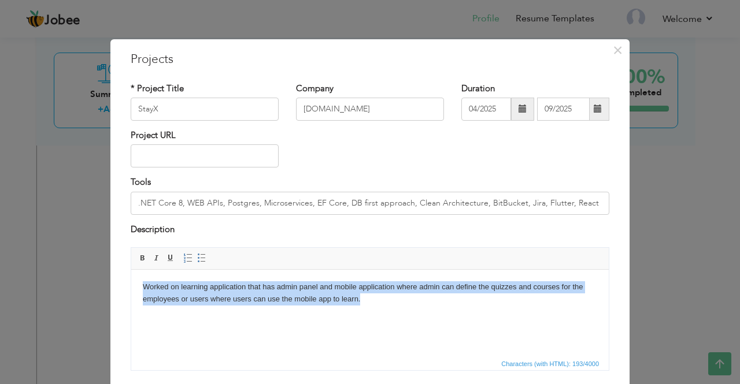
copy body "Worked on learning application that has admin panel and mobile application wher…"
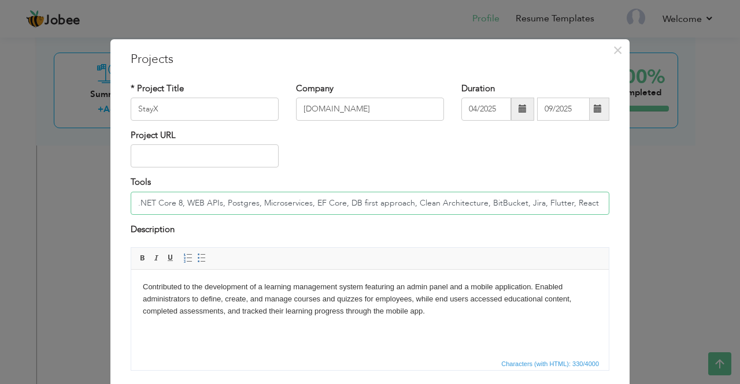
click at [361, 206] on input ".NET Core 8, WEB APIs, Postgres, Microservices, EF Core, DB first approach, Cle…" at bounding box center [370, 203] width 478 height 23
paste input "Backend: .NET Core 8, Web APIs, Entity Framework Core (EF Core), Microservices …"
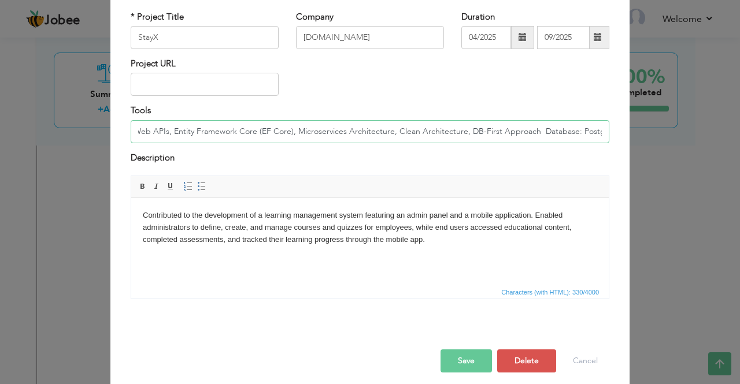
scroll to position [79, 0]
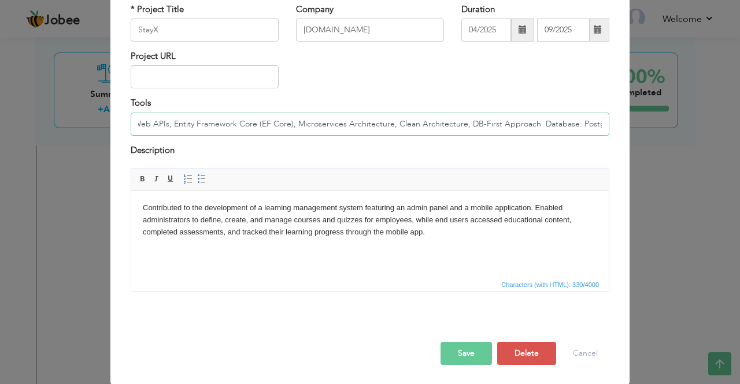
type input "Backend: .NET Core 8, Web APIs, Entity Framework Core (EF Core), Microservices …"
click at [471, 351] on button "Save" at bounding box center [465, 353] width 51 height 23
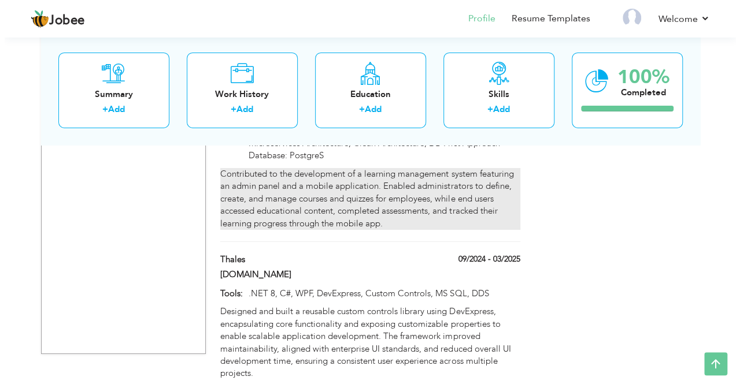
scroll to position [1783, 0]
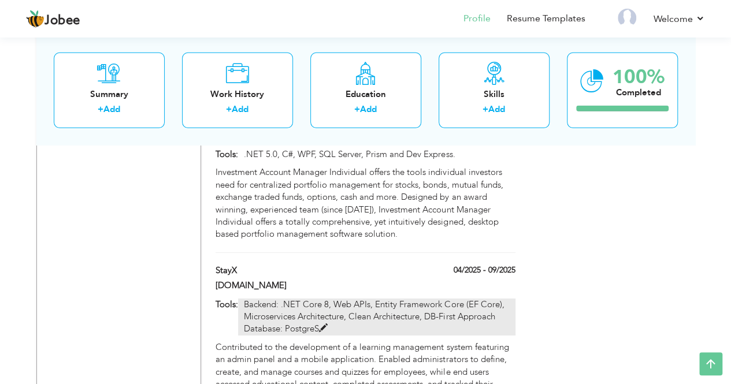
click at [323, 324] on span at bounding box center [323, 328] width 9 height 9
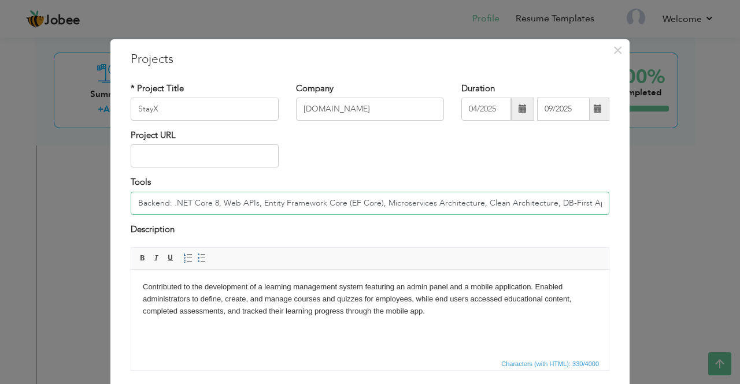
scroll to position [0, 90]
drag, startPoint x: 482, startPoint y: 203, endPoint x: 638, endPoint y: 198, distance: 156.7
click at [638, 198] on div "× Projects * Project Title StayX Company [DOMAIN_NAME] Duration 04/2025" at bounding box center [370, 192] width 740 height 384
paste input ".NET Core 8, Web APIs, Entity Framework Core (EF Core), Microservices Architect…"
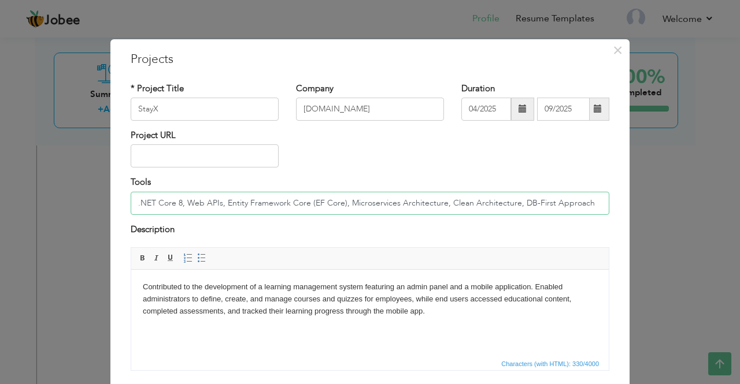
click at [306, 199] on input ".NET Core 8, Web APIs, Entity Framework Core (EF Core), Microservices Architect…" at bounding box center [370, 203] width 478 height 23
click at [140, 205] on input ".NET Core 8, Web APIs, EF Core, Microservices Architecture, Clean Architecture,…" at bounding box center [370, 203] width 478 height 23
click at [136, 203] on input ".NET Core 8, Web APIs, EF Core, Microservices Architecture, Clean Architecture,…" at bounding box center [370, 203] width 478 height 23
click at [143, 203] on input ".NET Core 8, Web APIs, EF Core, Microservices Architecture, Clean Architecture,…" at bounding box center [370, 203] width 478 height 23
click at [163, 202] on input ".NET Core 8, Web APIs, EF Core, Microservices Architecture, Clean Architecture,…" at bounding box center [370, 203] width 478 height 23
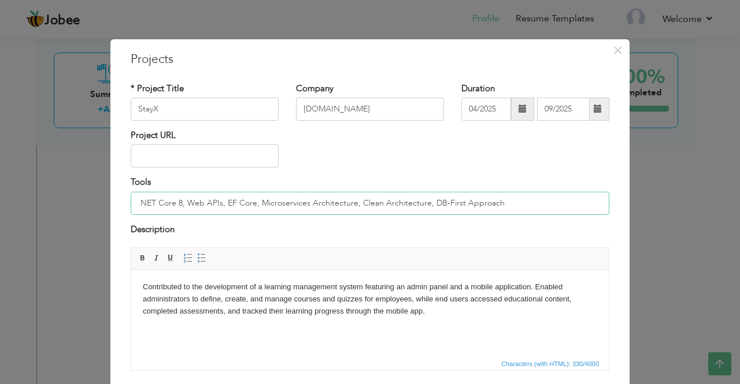
click at [176, 202] on input ".NET Core 8, Web APIs, EF Core, Microservices Architecture, Clean Architecture,…" at bounding box center [370, 203] width 478 height 23
drag, startPoint x: 346, startPoint y: 204, endPoint x: 333, endPoint y: 204, distance: 12.7
click at [333, 204] on input ".NET Core 8, Web APIs, EF Core, Microservices Architecture, Clean Architecture,…" at bounding box center [370, 203] width 478 height 23
click at [353, 206] on input ".NET Core 8, Web APIs, EF Core, Microservices Architecture, Clean Architecture,…" at bounding box center [370, 203] width 478 height 23
click at [495, 206] on input ".NET Core 8, Web APIs, EF Core, Microservices and Clean Architecture, DB-First …" at bounding box center [370, 203] width 478 height 23
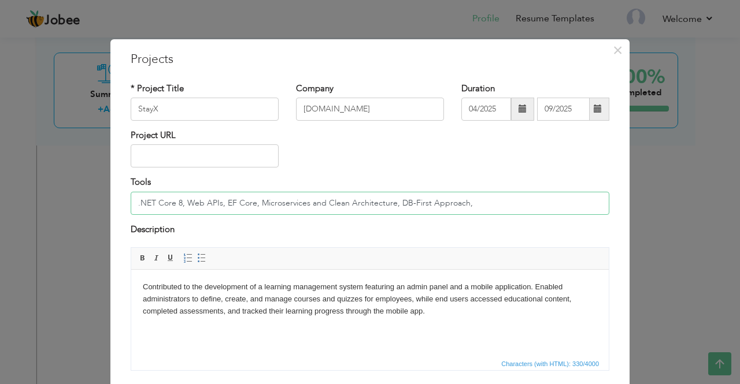
paste input "PostgreSQL"
paste input "Flutter, React Native"
paste input "Bitbucket, Jira"
drag, startPoint x: 587, startPoint y: 205, endPoint x: 35, endPoint y: 205, distance: 552.4
click at [35, 205] on div "× Projects * Project Title StayX Company [DOMAIN_NAME] Duration 04/2025" at bounding box center [370, 192] width 740 height 384
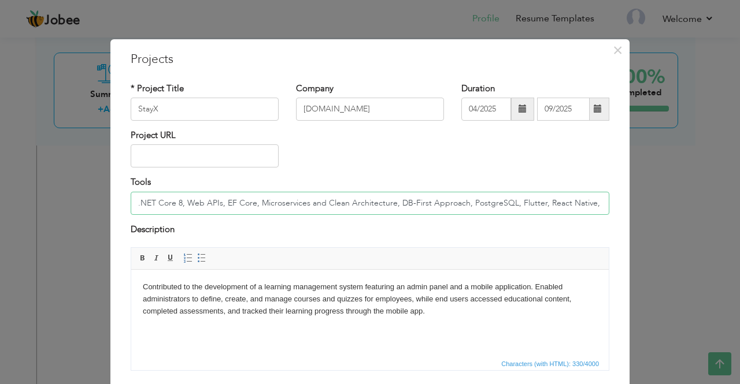
click at [131, 203] on input ".NET Core 8, Web APIs, EF Core, Microservices and Clean Architecture, DB-First …" at bounding box center [370, 203] width 478 height 23
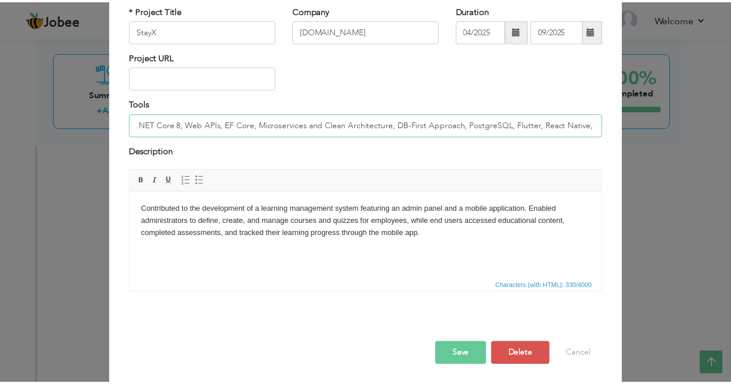
scroll to position [79, 0]
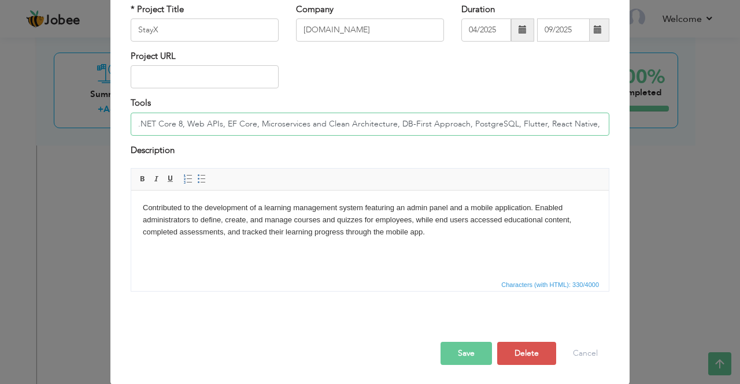
type input ".NET Core 8, Web APIs, EF Core, Microservices and Clean Architecture, DB-First …"
click at [454, 350] on button "Save" at bounding box center [465, 353] width 51 height 23
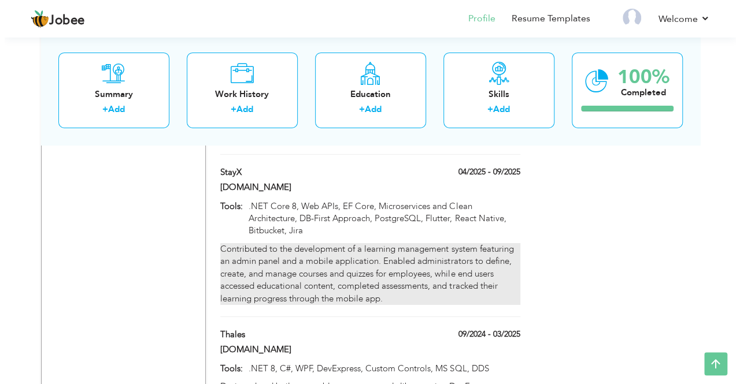
scroll to position [1899, 0]
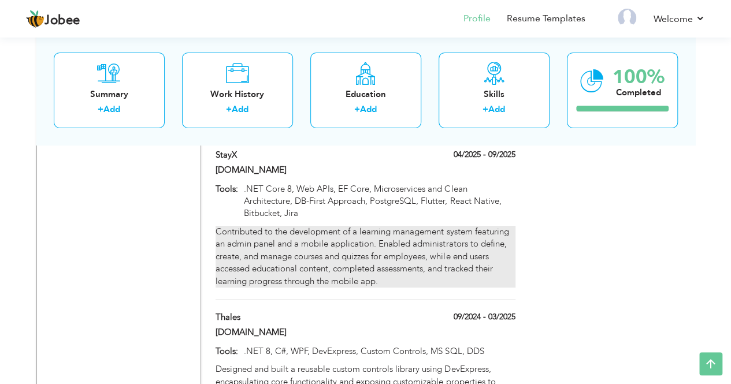
click at [417, 226] on div "Contributed to the development of a learning management system featuring an adm…" at bounding box center [365, 257] width 299 height 62
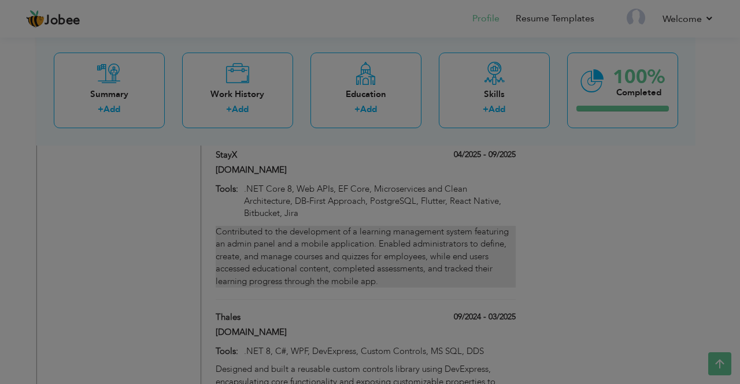
scroll to position [0, 0]
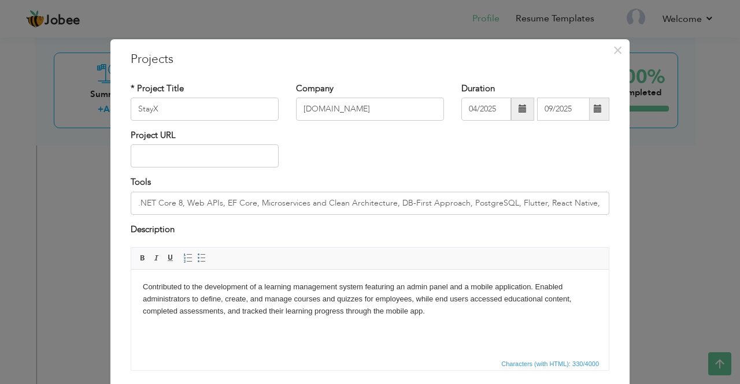
click at [448, 287] on body "Contributed to the development of a learning management system featuring an adm…" at bounding box center [370, 299] width 454 height 36
click at [448, 329] on html "Contributed to the development of a learning management system featuring an adm…" at bounding box center [369, 299] width 477 height 59
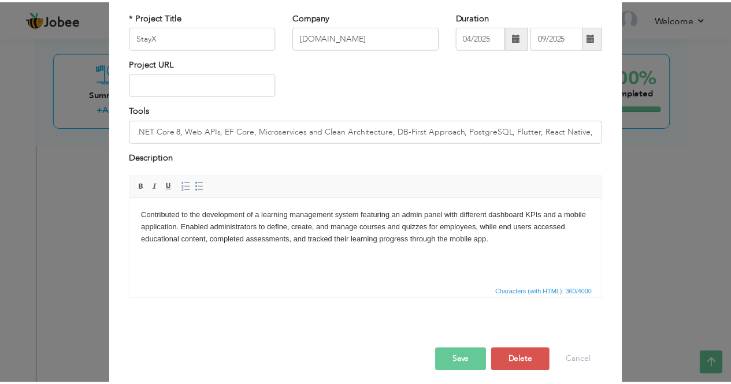
scroll to position [79, 0]
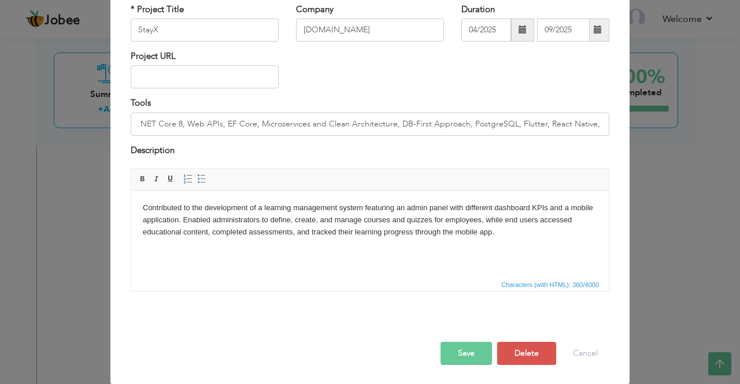
click at [461, 354] on button "Save" at bounding box center [465, 353] width 51 height 23
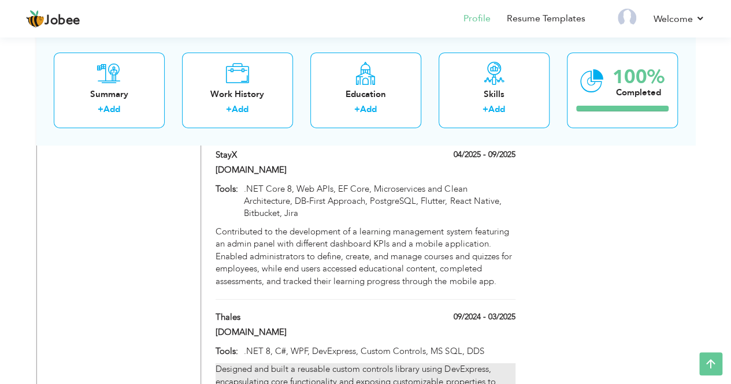
scroll to position [1841, 0]
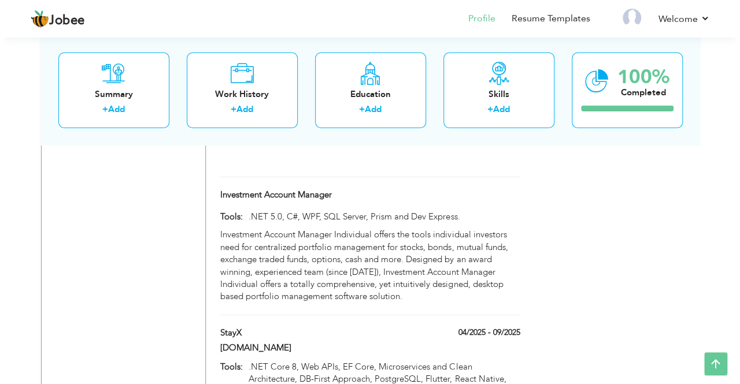
scroll to position [1725, 0]
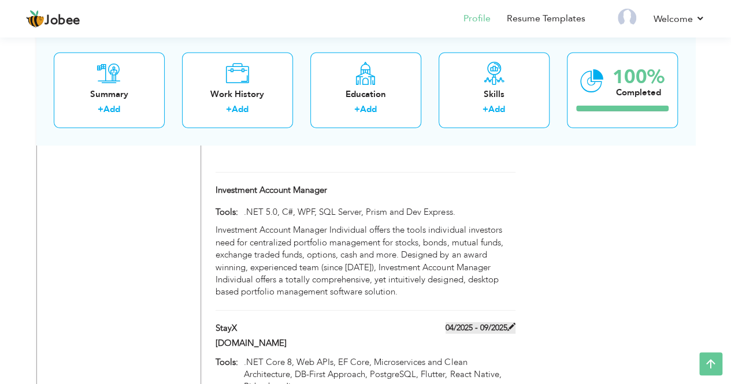
click at [510, 323] on span at bounding box center [511, 327] width 8 height 8
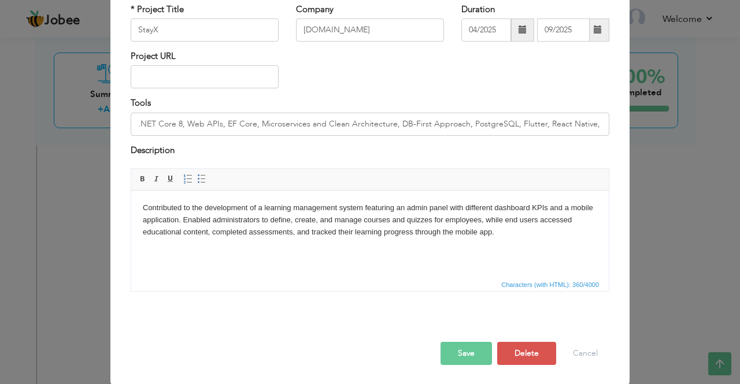
scroll to position [0, 0]
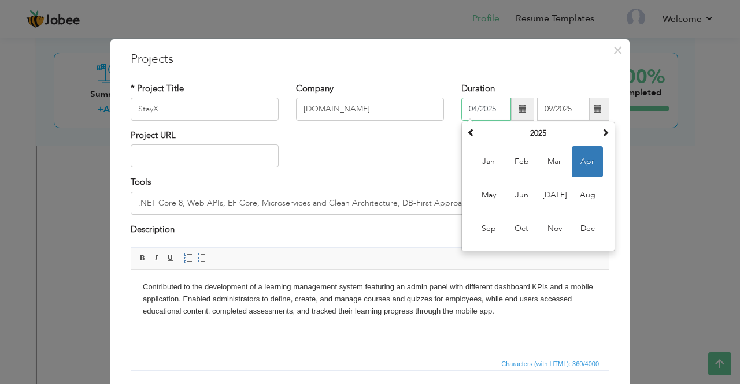
drag, startPoint x: 495, startPoint y: 106, endPoint x: 463, endPoint y: 109, distance: 32.0
click at [463, 109] on input "04/2025" at bounding box center [486, 109] width 50 height 23
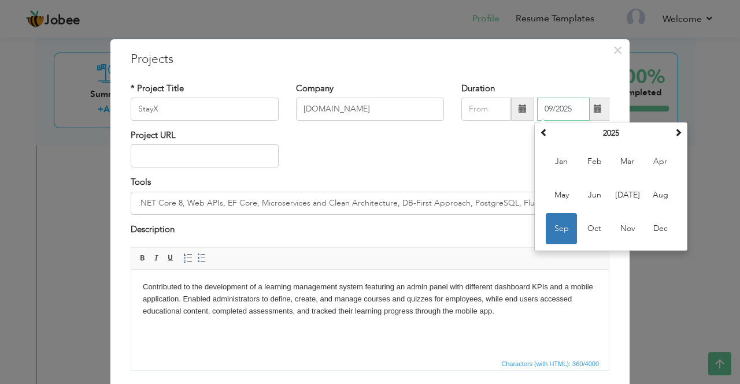
drag, startPoint x: 571, startPoint y: 108, endPoint x: 524, endPoint y: 101, distance: 47.4
click at [524, 101] on div "09/2025 [DATE] Su Mo Tu We Th Fr Sa 31 1 2 3 4 5 6 7 8 9 10 11 12 13 14 15 16 1…" at bounding box center [535, 109] width 148 height 23
click at [441, 143] on div "Project URL" at bounding box center [370, 152] width 496 height 47
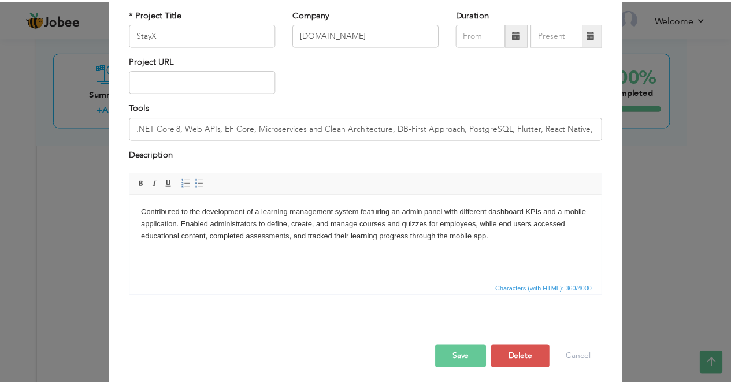
scroll to position [79, 0]
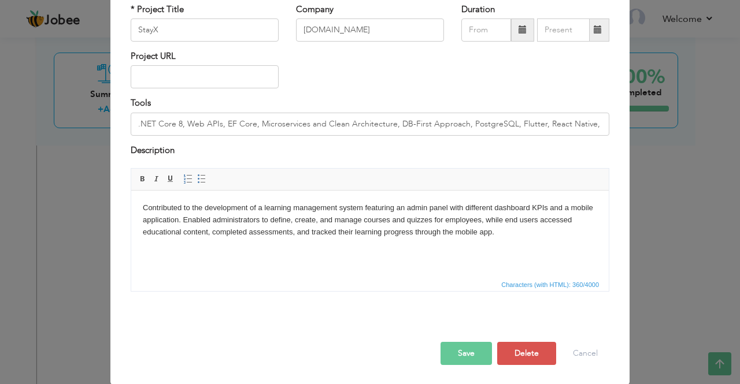
click at [458, 351] on button "Save" at bounding box center [465, 353] width 51 height 23
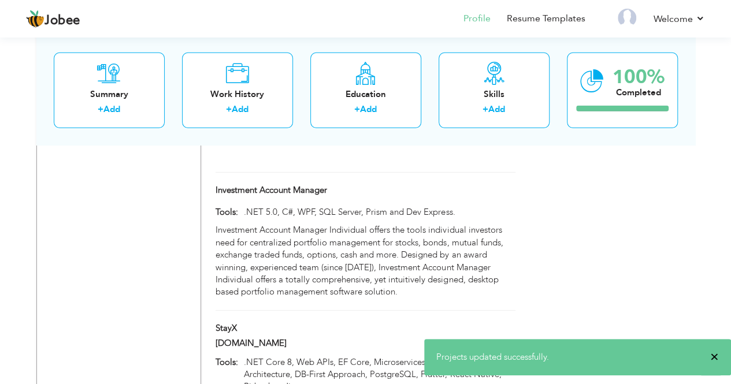
click at [714, 356] on span "×" at bounding box center [714, 357] width 9 height 12
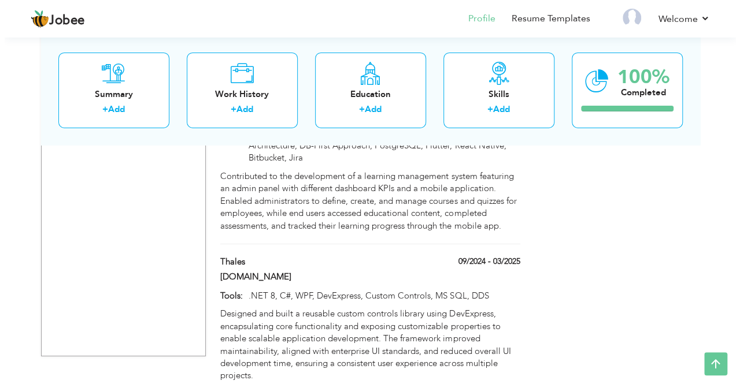
scroll to position [1956, 0]
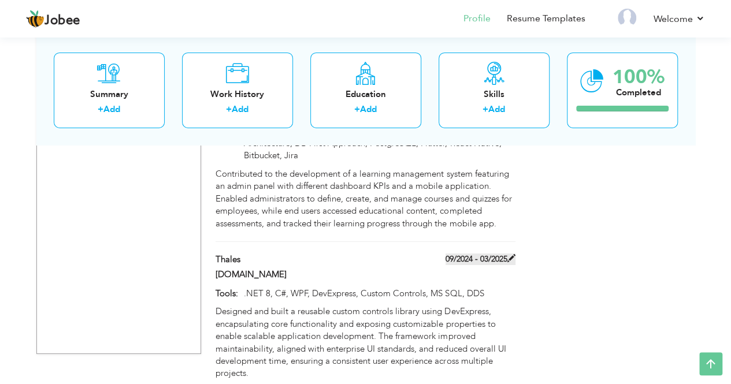
click at [512, 254] on span at bounding box center [511, 258] width 8 height 8
type input "Thales"
type input "09/2024"
type input "03/2025"
type input ".NET 8, C#, WPF, DevExpress, Custom Controls, MS SQL, DDS"
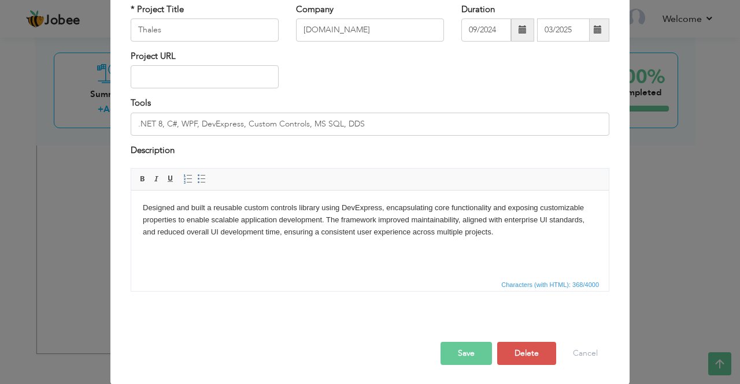
scroll to position [0, 0]
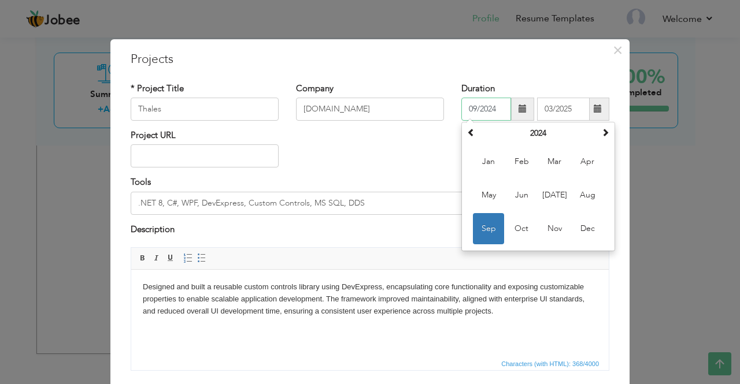
drag, startPoint x: 494, startPoint y: 109, endPoint x: 455, endPoint y: 105, distance: 39.0
click at [455, 105] on div "Duration 09/2024 [DATE] Su Mo Tu We Th Fr Sa 1 2 3 4 5 6 7 8 9 10 11 12 13 14 1…" at bounding box center [534, 106] width 165 height 47
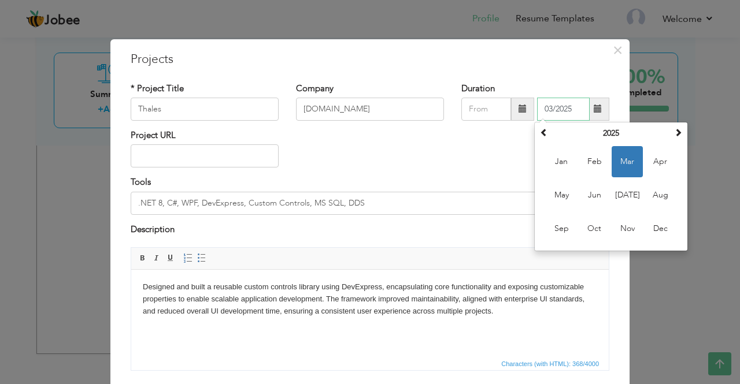
drag, startPoint x: 565, startPoint y: 112, endPoint x: 491, endPoint y: 161, distance: 89.1
click at [537, 110] on input "03/2025" at bounding box center [563, 109] width 53 height 23
click at [461, 172] on div "Project URL" at bounding box center [370, 152] width 496 height 47
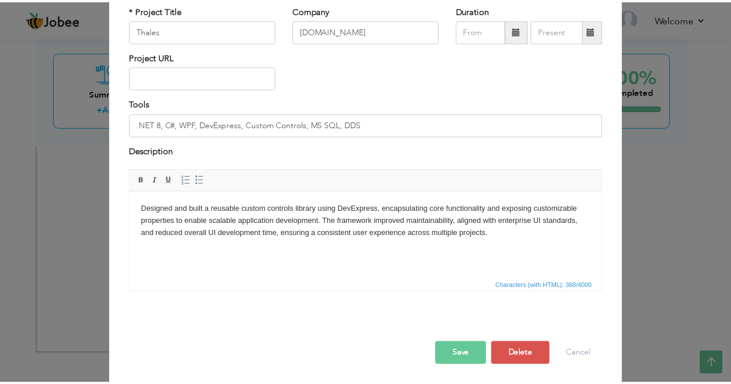
scroll to position [79, 0]
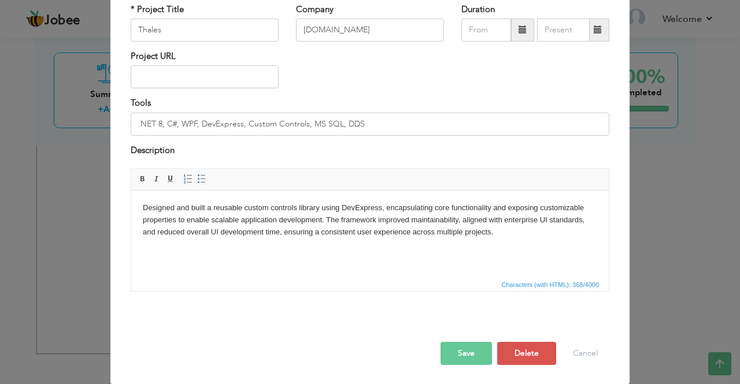
click at [461, 355] on button "Save" at bounding box center [465, 353] width 51 height 23
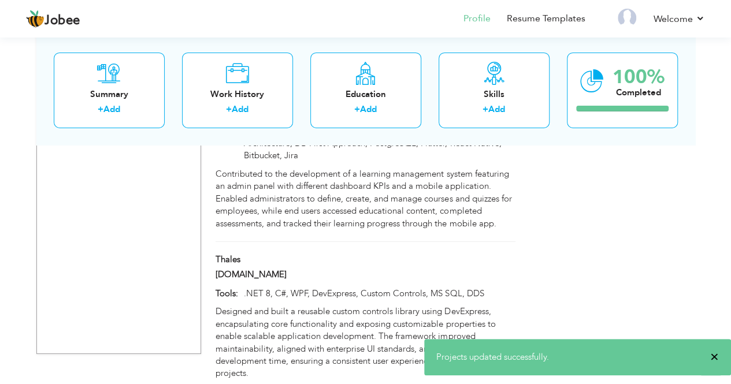
click at [716, 353] on span "×" at bounding box center [714, 357] width 9 height 12
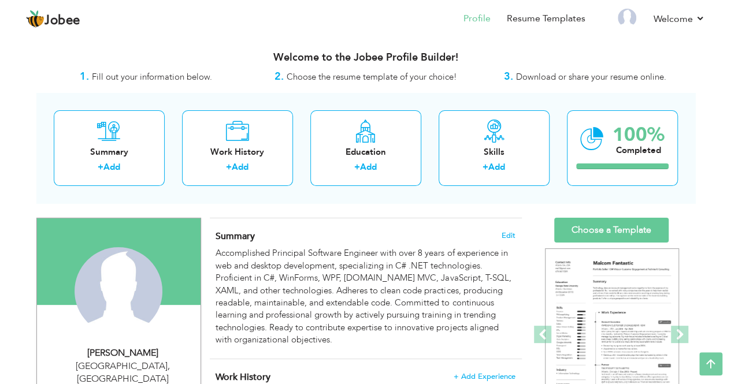
scroll to position [0, 0]
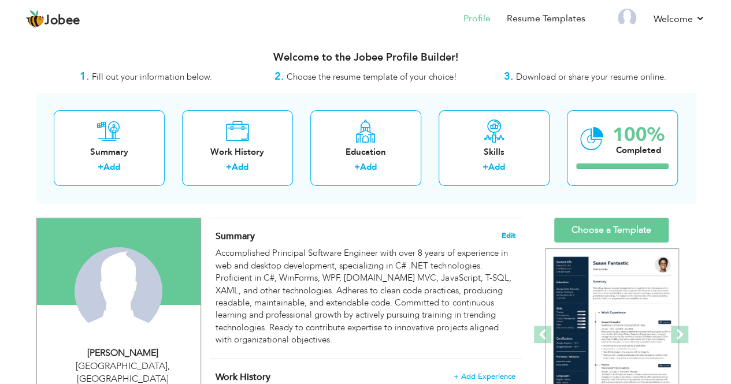
click at [506, 237] on span "Edit" at bounding box center [509, 236] width 14 height 8
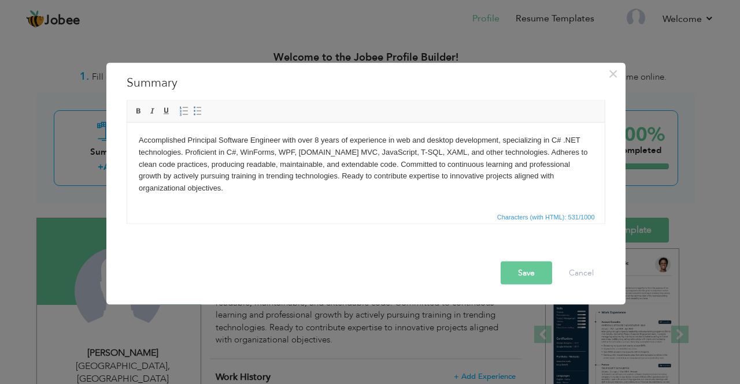
click at [200, 189] on body "Accomplished Principal Software Engineer with over 8 years of experience in web…" at bounding box center [365, 164] width 454 height 60
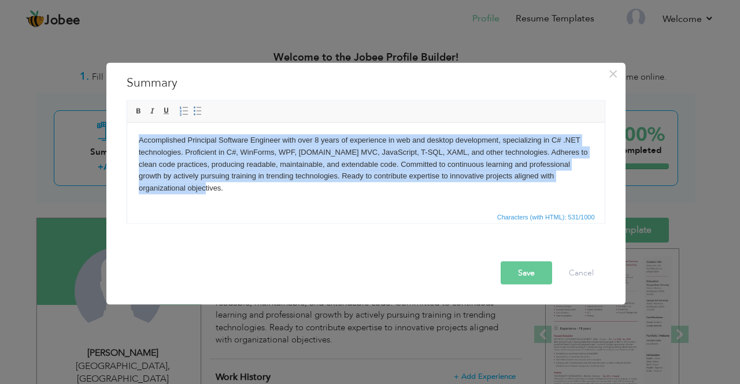
drag, startPoint x: 165, startPoint y: 164, endPoint x: 136, endPoint y: 138, distance: 38.9
click at [136, 138] on html "Accomplished Principal Software Engineer with over 8 years of experience in web…" at bounding box center [365, 163] width 477 height 83
copy body "Accomplished Principal Software Engineer with over 8 years of experience in web…"
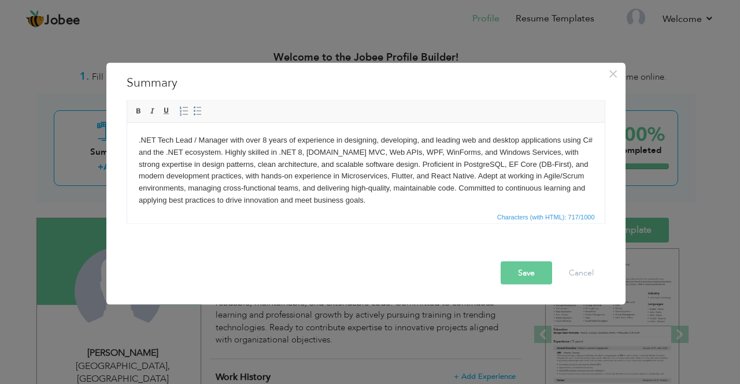
click at [231, 152] on body ".NET Tech Lead / Manager with over 8 years of experience in designing, developi…" at bounding box center [365, 170] width 454 height 72
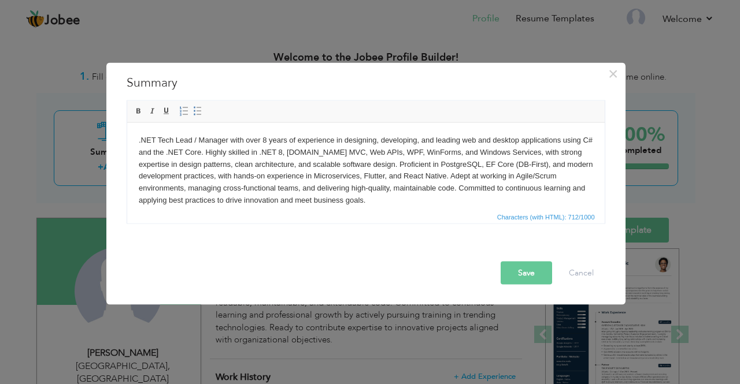
click at [482, 164] on body ".NET Tech Lead / Manager with over 8 years of experience in designing, developi…" at bounding box center [365, 170] width 454 height 72
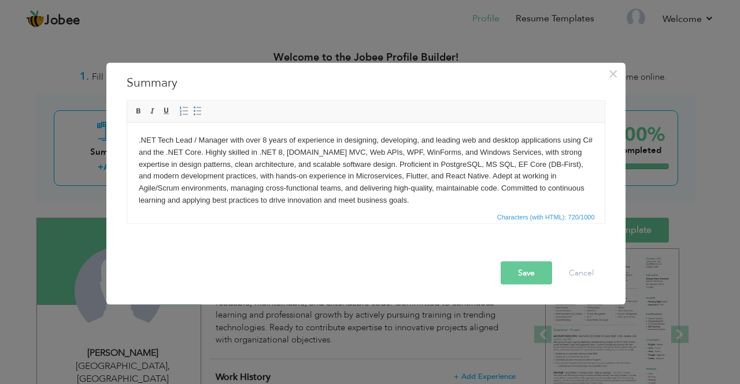
click at [581, 161] on body ".NET Tech Lead / Manager with over 8 years of experience in designing, developi…" at bounding box center [365, 170] width 454 height 72
drag, startPoint x: 391, startPoint y: 174, endPoint x: 472, endPoint y: 175, distance: 81.5
click at [472, 175] on body ".NET Tech Lead / Manager with over 8 years of experience in designing, developi…" at bounding box center [365, 170] width 454 height 72
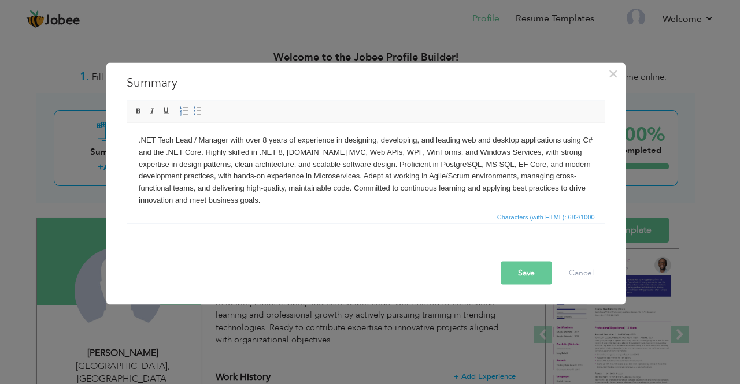
click at [515, 273] on button "Save" at bounding box center [525, 272] width 51 height 23
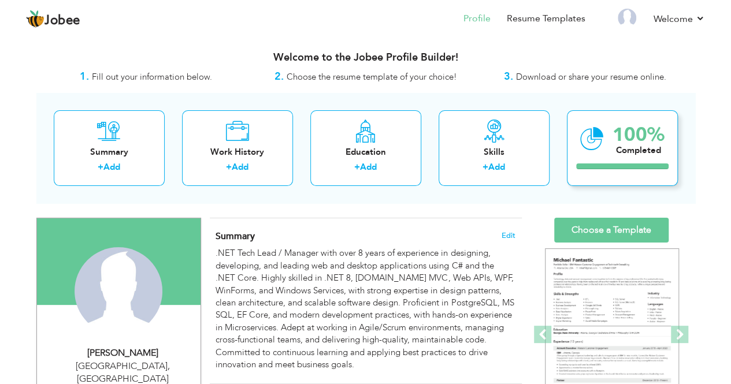
click at [639, 142] on div "100%" at bounding box center [638, 134] width 52 height 19
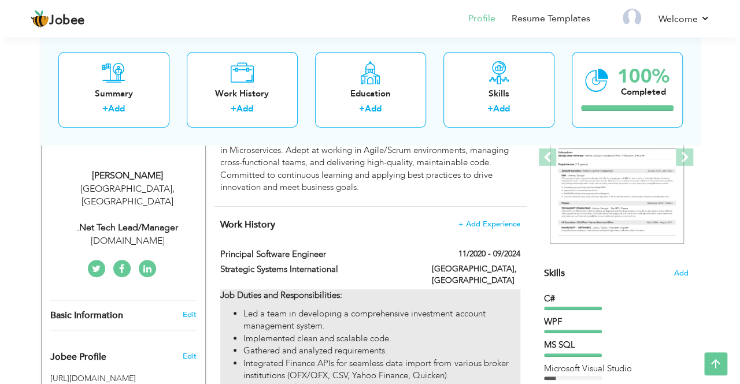
scroll to position [173, 0]
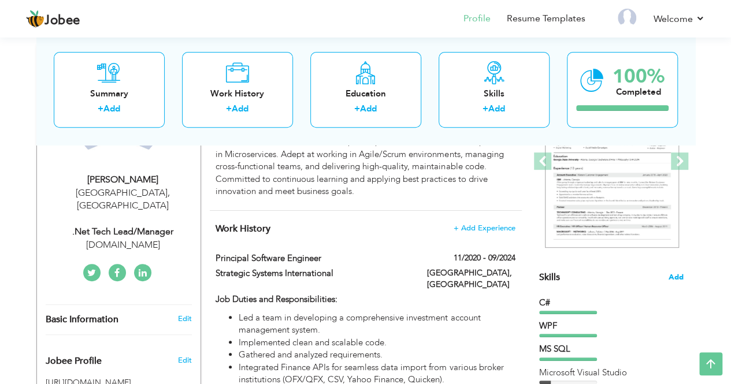
click at [678, 274] on span "Add" at bounding box center [676, 277] width 15 height 11
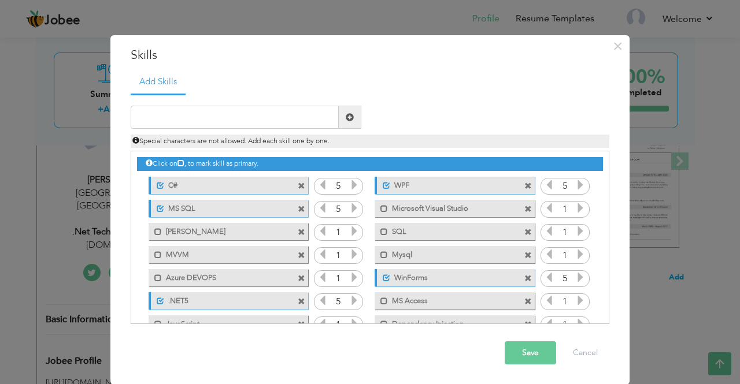
scroll to position [0, 0]
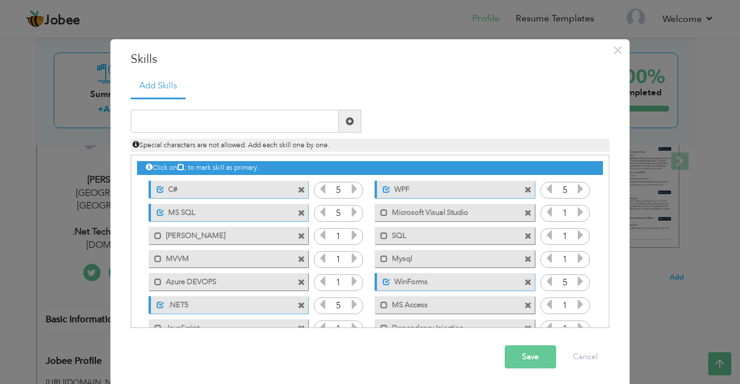
click at [298, 235] on span at bounding box center [302, 237] width 8 height 8
click at [298, 306] on span at bounding box center [302, 306] width 8 height 8
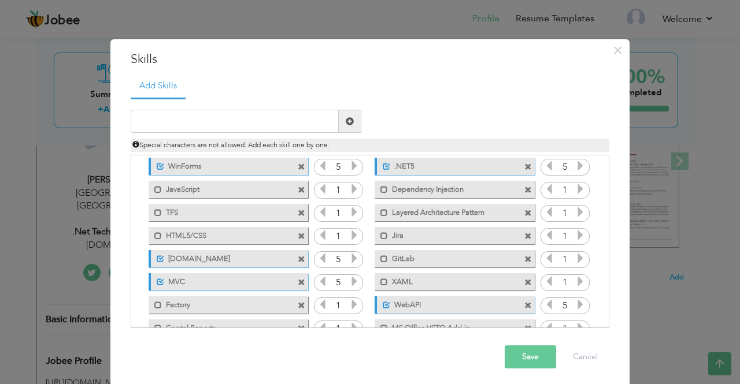
scroll to position [173, 0]
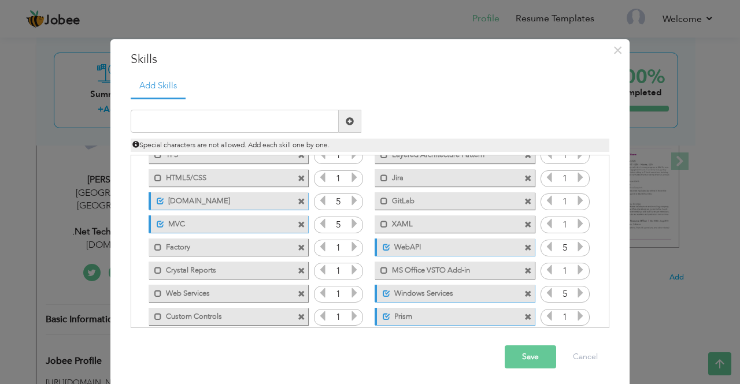
click at [298, 248] on span at bounding box center [302, 248] width 8 height 8
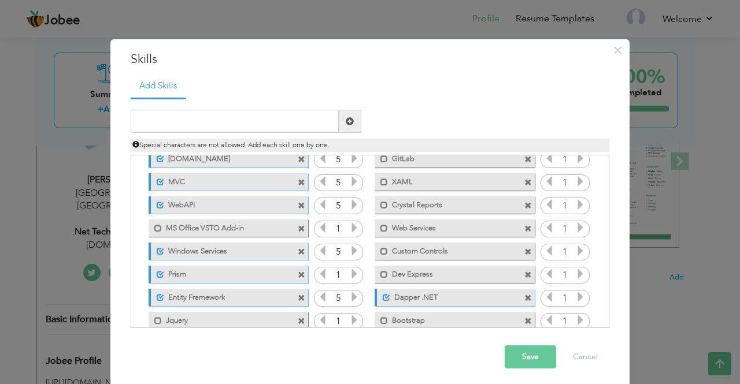
scroll to position [231, 0]
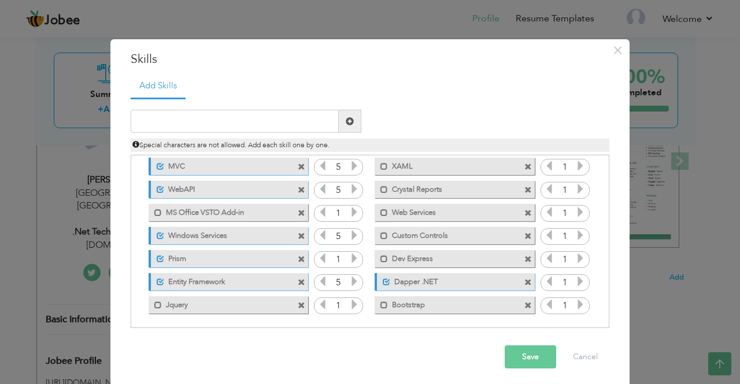
click at [298, 303] on span at bounding box center [302, 306] width 8 height 8
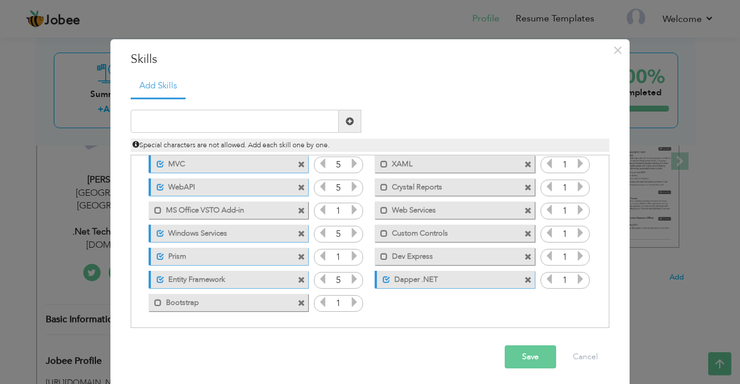
click at [298, 301] on span at bounding box center [302, 304] width 8 height 8
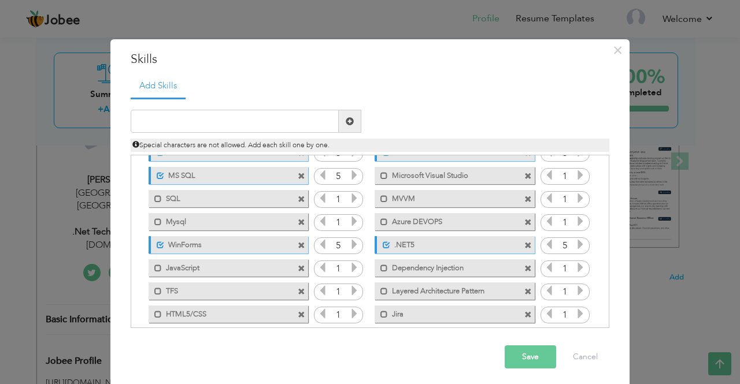
scroll to position [0, 0]
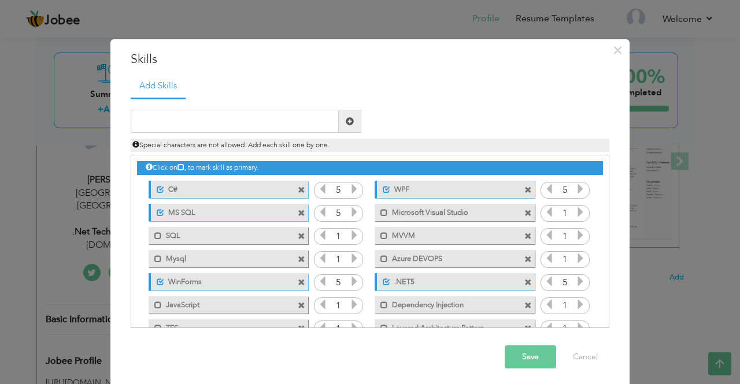
click at [524, 213] on span at bounding box center [528, 214] width 8 height 8
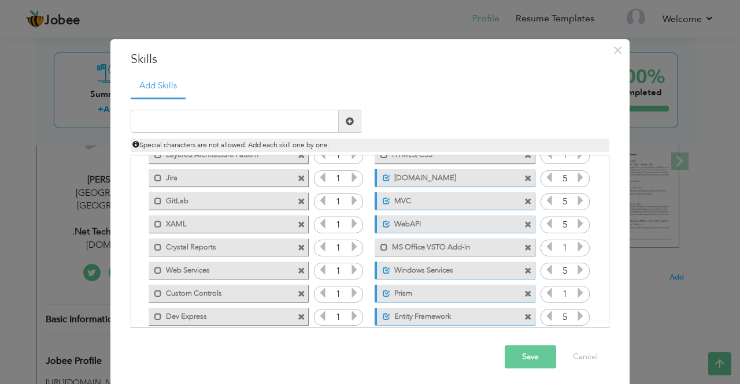
scroll to position [210, 0]
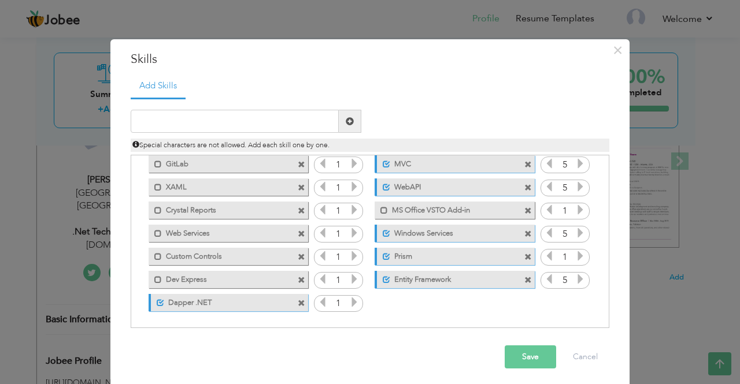
click at [514, 351] on button "Save" at bounding box center [529, 357] width 51 height 23
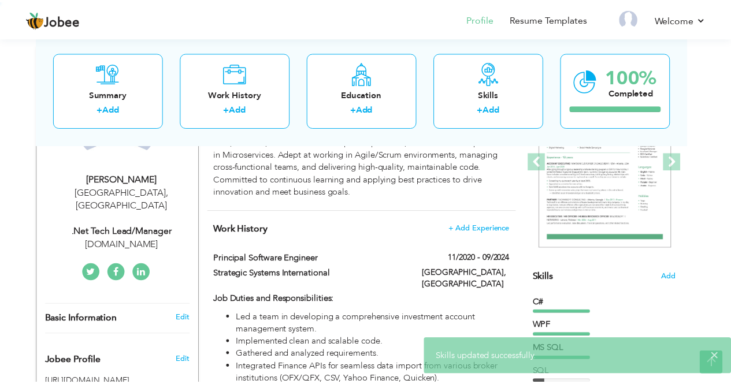
scroll to position [0, 0]
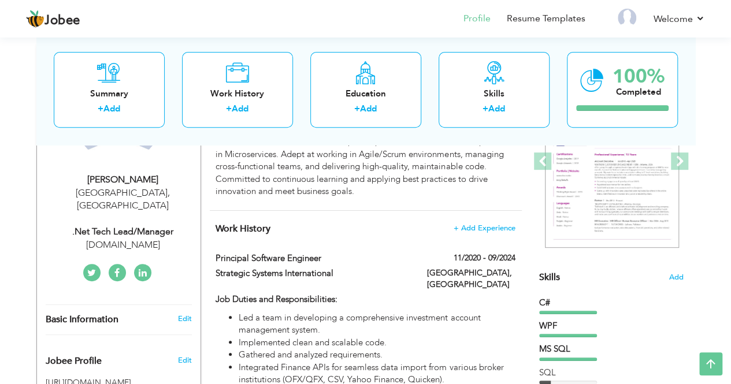
drag, startPoint x: 130, startPoint y: 358, endPoint x: 711, endPoint y: 183, distance: 607.0
